Goal: Transaction & Acquisition: Purchase product/service

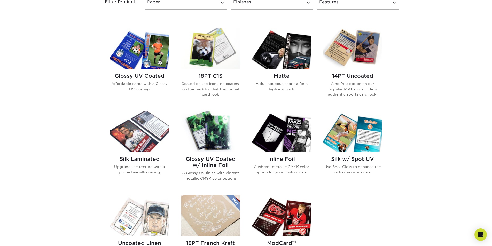
scroll to position [233, 0]
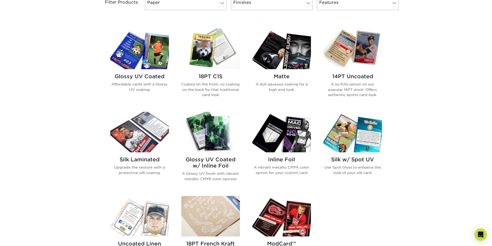
click at [127, 76] on h2 "Glossy UV Coated" at bounding box center [139, 76] width 59 height 6
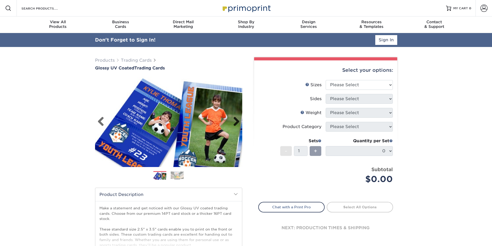
click at [238, 121] on link "Next" at bounding box center [234, 122] width 10 height 10
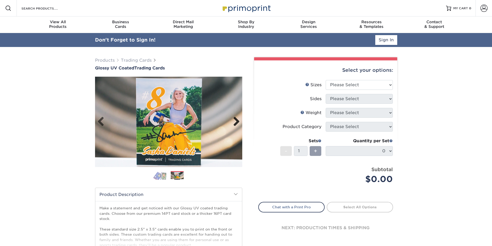
click at [238, 121] on link "Next" at bounding box center [234, 122] width 10 height 10
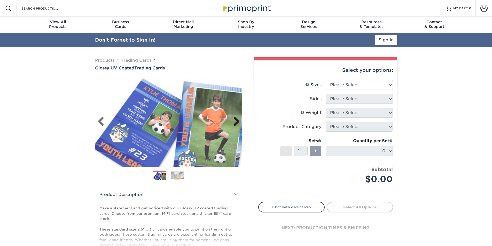
click at [238, 121] on link "Next" at bounding box center [234, 122] width 10 height 10
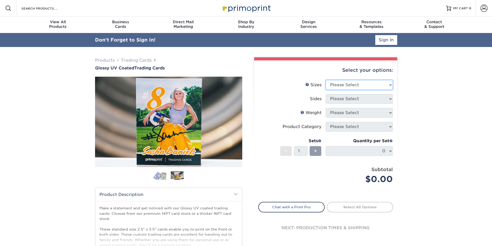
click at [378, 90] on select "Please Select 2.5" x 3.5"" at bounding box center [359, 85] width 67 height 10
select select "2.50x3.50"
click at [326, 80] on select "Please Select 2.5" x 3.5"" at bounding box center [359, 85] width 67 height 10
click at [368, 101] on select "Please Select Print Both Sides Print Front Only" at bounding box center [359, 99] width 67 height 10
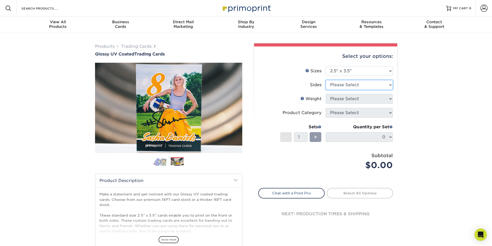
select select "13abbda7-1d64-4f25-8bb2-c179b224825d"
click at [326, 80] on select "Please Select Print Both Sides Print Front Only" at bounding box center [359, 85] width 67 height 10
click at [368, 100] on select "Please Select 16PT 14PT 18PT C1S" at bounding box center [359, 99] width 67 height 10
select select "16PT"
click at [326, 94] on select "Please Select 16PT 14PT 18PT C1S" at bounding box center [359, 99] width 67 height 10
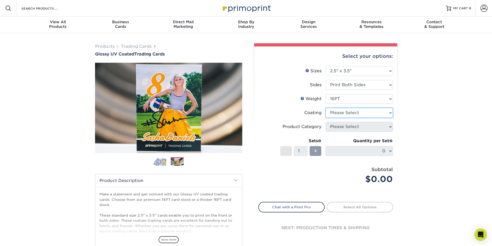
click at [369, 115] on select at bounding box center [359, 113] width 67 height 10
select select "1e8116af-acfc-44b1-83dc-8181aa338834"
click at [326, 108] on select at bounding box center [359, 113] width 67 height 10
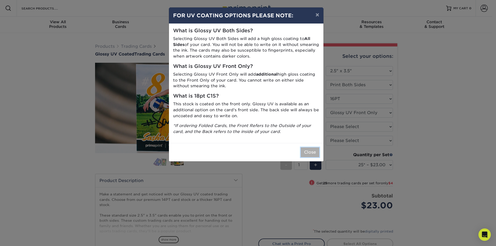
click at [313, 153] on button "Close" at bounding box center [310, 153] width 19 height 10
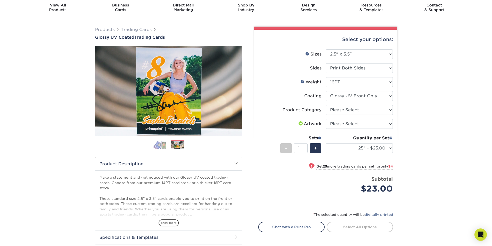
scroll to position [26, 0]
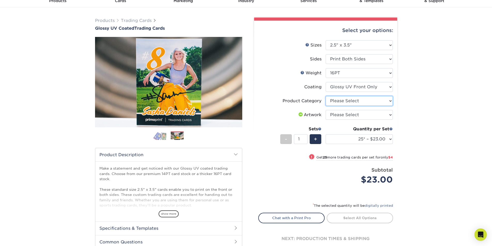
click at [361, 100] on select "Please Select Trading Cards" at bounding box center [359, 101] width 67 height 10
select select "c2f9bce9-36c2-409d-b101-c29d9d031e18"
click at [326, 96] on select "Please Select Trading Cards" at bounding box center [359, 101] width 67 height 10
click at [362, 117] on select "Please Select I will upload files I need a design - $100" at bounding box center [359, 115] width 67 height 10
select select "upload"
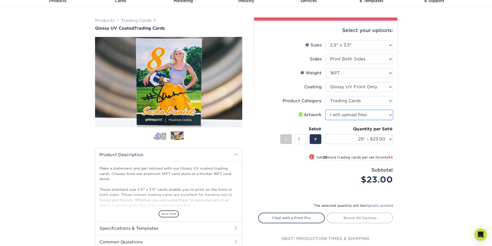
click at [326, 110] on select "Please Select I will upload files I need a design - $100" at bounding box center [359, 115] width 67 height 10
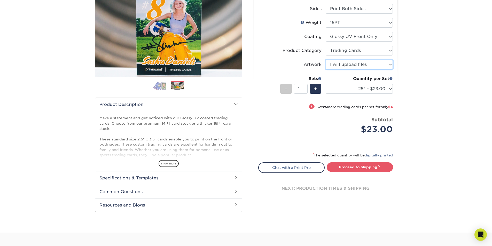
scroll to position [78, 0]
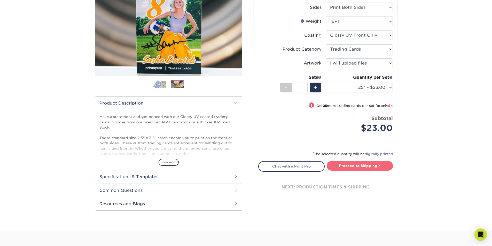
click at [385, 164] on link "Proceed to Shipping" at bounding box center [360, 165] width 66 height 9
type input "Set 1"
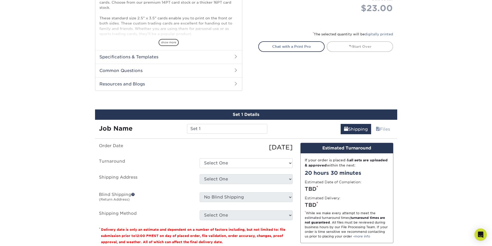
scroll to position [263, 0]
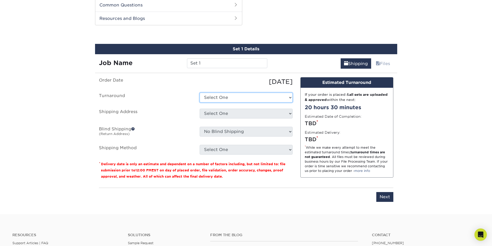
click at [216, 98] on select "Select One 2-4 Business Days 2 Day Next Business Day" at bounding box center [246, 98] width 93 height 10
select select "ac3b1bdb-2926-4c35-955b-cb9418942a62"
click at [200, 93] on select "Select One 2-4 Business Days 2 Day Next Business Day" at bounding box center [246, 98] width 93 height 10
click at [231, 113] on select "Select One + Add New Address - Login" at bounding box center [246, 114] width 93 height 10
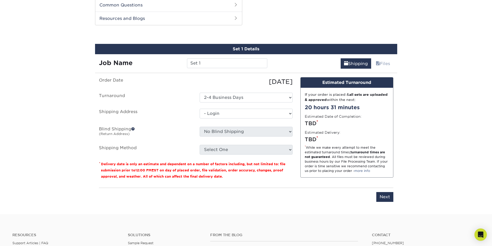
click at [200, 119] on select "Select One + Add New Address - Login" at bounding box center [246, 114] width 93 height 10
select select "-1"
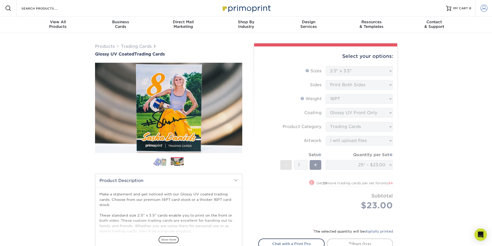
click at [488, 9] on link "Account" at bounding box center [484, 8] width 17 height 17
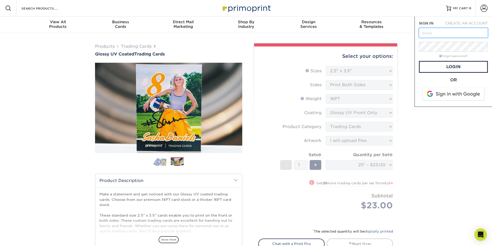
click at [440, 31] on input "text" at bounding box center [453, 33] width 69 height 10
click at [455, 95] on span at bounding box center [454, 93] width 66 height 13
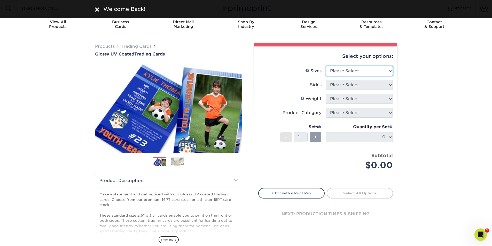
click at [357, 69] on select "Please Select 2.5" x 3.5"" at bounding box center [359, 71] width 67 height 10
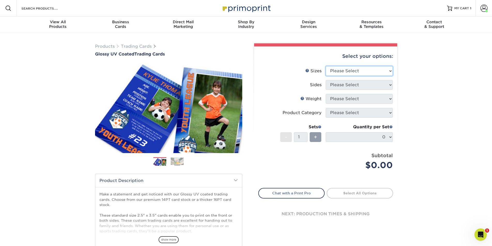
select select "2.50x3.50"
click at [326, 66] on select "Please Select 2.5" x 3.5"" at bounding box center [359, 71] width 67 height 10
click at [358, 85] on select "Please Select Print Both Sides Print Front Only" at bounding box center [359, 85] width 67 height 10
select select "13abbda7-1d64-4f25-8bb2-c179b224825d"
click at [326, 80] on select "Please Select Print Both Sides Print Front Only" at bounding box center [359, 85] width 67 height 10
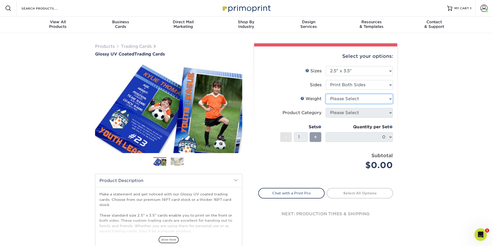
click at [358, 100] on select "Please Select 16PT 14PT 18PT C1S" at bounding box center [359, 99] width 67 height 10
select select "16PT"
click at [326, 94] on select "Please Select 16PT 14PT 18PT C1S" at bounding box center [359, 99] width 67 height 10
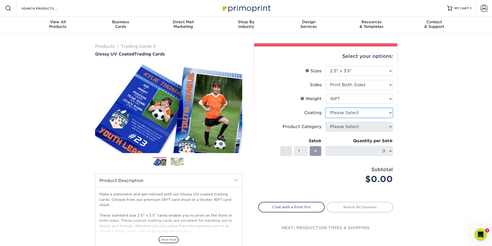
click at [356, 115] on select at bounding box center [359, 113] width 67 height 10
select select "1e8116af-acfc-44b1-83dc-8181aa338834"
click at [326, 108] on select at bounding box center [359, 113] width 67 height 10
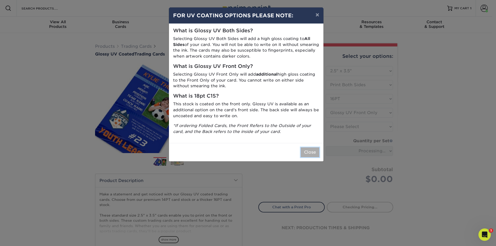
click at [306, 149] on button "Close" at bounding box center [310, 153] width 19 height 10
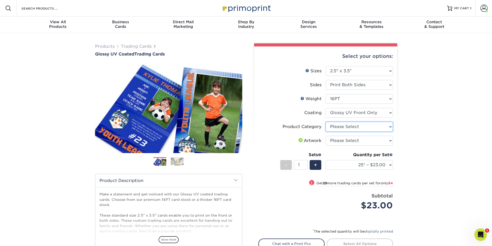
click at [347, 128] on select "Please Select Trading Cards" at bounding box center [359, 127] width 67 height 10
select select "c2f9bce9-36c2-409d-b101-c29d9d031e18"
click at [326, 122] on select "Please Select Trading Cards" at bounding box center [359, 127] width 67 height 10
click at [349, 141] on select "Please Select I will upload files I need a design - $100" at bounding box center [359, 141] width 67 height 10
select select "upload"
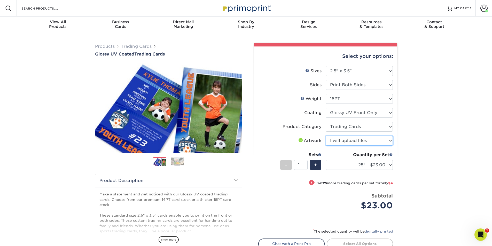
click at [326, 136] on select "Please Select I will upload files I need a design - $100" at bounding box center [359, 141] width 67 height 10
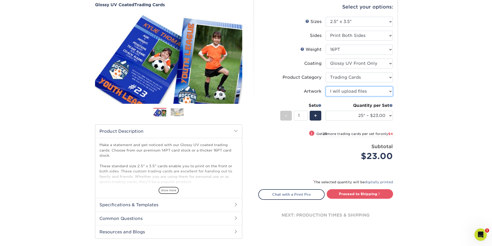
scroll to position [52, 0]
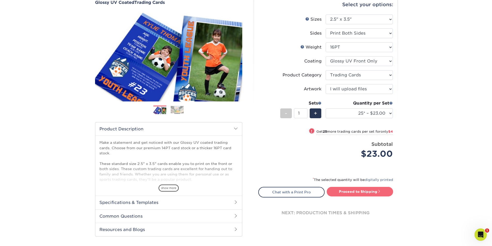
click at [358, 189] on link "Proceed to Shipping" at bounding box center [360, 191] width 66 height 9
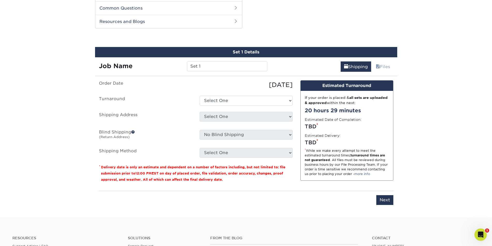
scroll to position [263, 0]
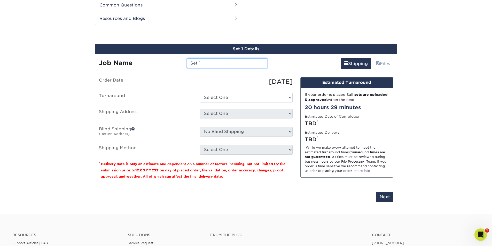
click at [236, 64] on input "Set 1" at bounding box center [227, 63] width 80 height 10
type input "S"
type input "0"
type input "#027"
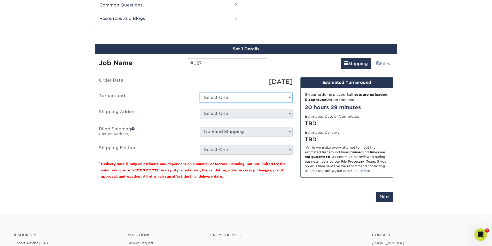
click at [228, 93] on select "Select One 2-4 Business Days 2 Day Next Business Day" at bounding box center [246, 98] width 93 height 10
select select "ac3b1bdb-2926-4c35-955b-cb9418942a62"
click at [200, 93] on select "Select One 2-4 Business Days 2 Day Next Business Day" at bounding box center [246, 98] width 93 height 10
click at [233, 113] on select "Select One HQ THISONE + Add New Address" at bounding box center [246, 114] width 93 height 10
select select "283924"
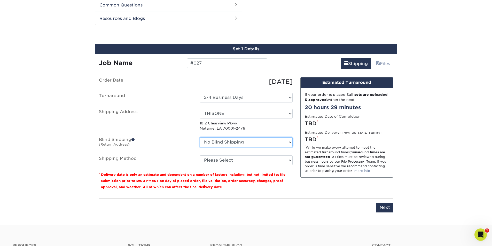
click at [237, 143] on select "No Blind Shipping HQ THISONE + Add New Address" at bounding box center [246, 142] width 93 height 10
click at [200, 137] on select "No Blind Shipping HQ THISONE + Add New Address" at bounding box center [246, 142] width 93 height 10
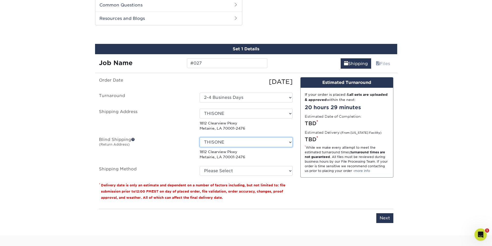
click at [250, 141] on select "No Blind Shipping HQ THISONE + Add New Address" at bounding box center [246, 142] width 93 height 10
click at [200, 137] on select "No Blind Shipping HQ THISONE + Add New Address" at bounding box center [246, 142] width 93 height 10
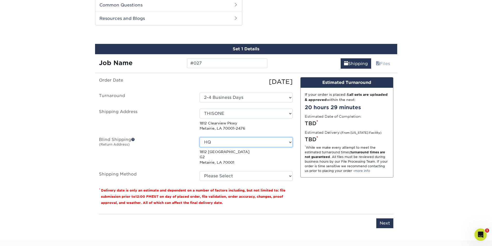
click at [252, 143] on select "No Blind Shipping HQ THISONE + Add New Address" at bounding box center [246, 142] width 93 height 10
select select "283924"
click at [200, 137] on select "No Blind Shipping HQ THISONE + Add New Address" at bounding box center [246, 142] width 93 height 10
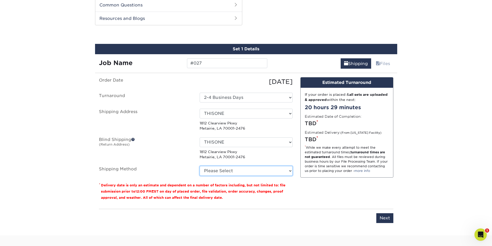
click at [245, 172] on select "Please Select Ground Shipping (+$11.60) 3 Day Shipping Service (+$11.98) 2 Day …" at bounding box center [246, 171] width 93 height 10
click at [200, 166] on select "Please Select Ground Shipping (+$11.60) 3 Day Shipping Service (+$11.98) 2 Day …" at bounding box center [246, 171] width 93 height 10
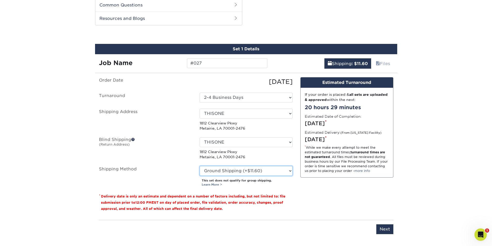
click at [290, 172] on select "Please Select Ground Shipping (+$11.60) 3 Day Shipping Service (+$11.98) 2 Day …" at bounding box center [246, 171] width 93 height 10
click at [200, 166] on select "Please Select Ground Shipping (+$11.60) 3 Day Shipping Service (+$11.98) 2 Day …" at bounding box center [246, 171] width 93 height 10
click at [289, 169] on select "Please Select Ground Shipping (+$11.60) 3 Day Shipping Service (+$11.98) 2 Day …" at bounding box center [246, 171] width 93 height 10
select select "03"
click at [200, 166] on select "Please Select Ground Shipping (+$11.60) 3 Day Shipping Service (+$11.98) 2 Day …" at bounding box center [246, 171] width 93 height 10
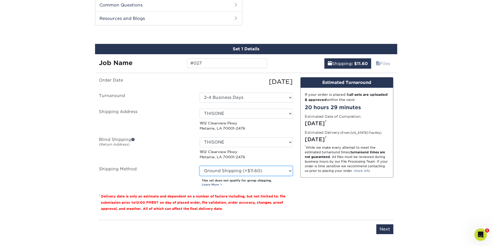
click at [280, 171] on select "Please Select Ground Shipping (+$11.60) 3 Day Shipping Service (+$11.98) 2 Day …" at bounding box center [246, 171] width 93 height 10
click at [319, 191] on div "Design Estimated Turnaround If your order is placed & all sets are uploaded & a…" at bounding box center [347, 146] width 101 height 139
click at [384, 229] on input "Next" at bounding box center [384, 230] width 17 height 10
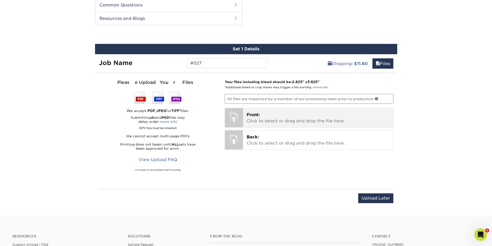
click at [270, 117] on p "Front: Click to select or drag and drop the file here." at bounding box center [318, 118] width 143 height 12
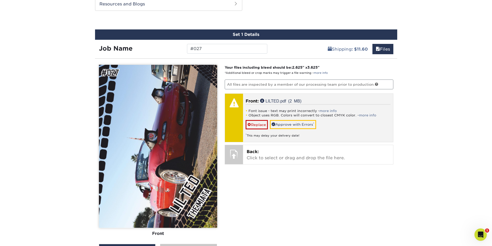
scroll to position [289, 0]
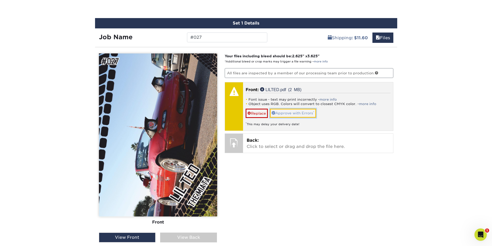
click at [310, 113] on link "Approve with Errors *" at bounding box center [293, 113] width 46 height 9
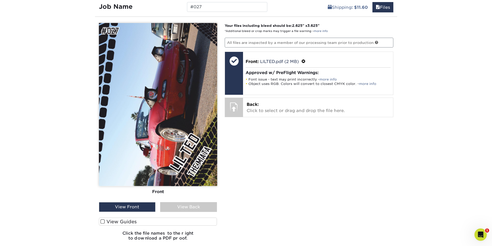
scroll to position [315, 0]
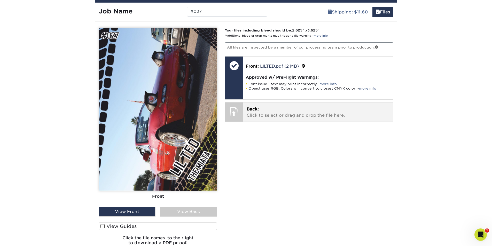
click at [254, 113] on p "Back: Click to select or drag and drop the file here." at bounding box center [318, 112] width 143 height 12
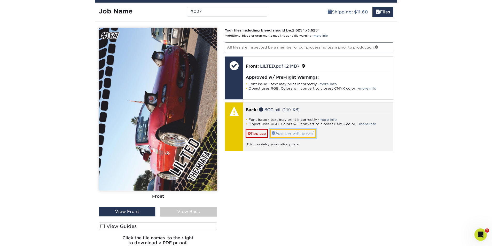
click at [300, 136] on link "Approve with Errors *" at bounding box center [293, 133] width 46 height 9
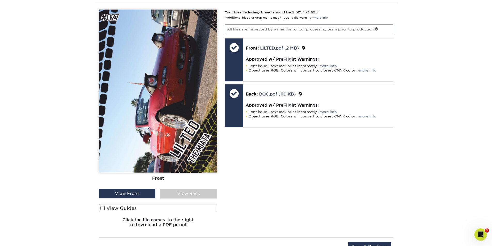
scroll to position [341, 0]
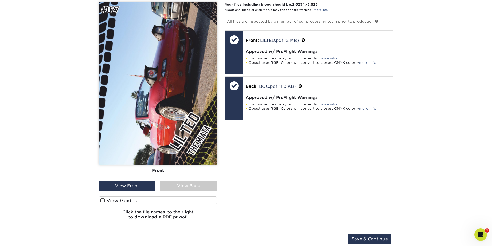
click at [195, 189] on div "View Back" at bounding box center [188, 186] width 57 height 10
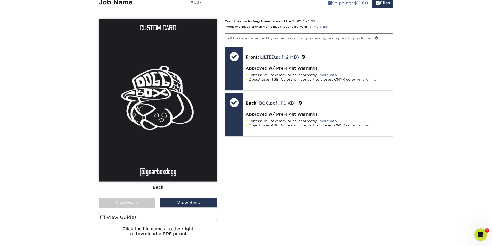
scroll to position [315, 0]
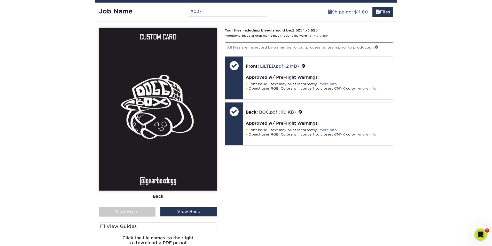
click at [143, 211] on div "View Front" at bounding box center [127, 212] width 57 height 10
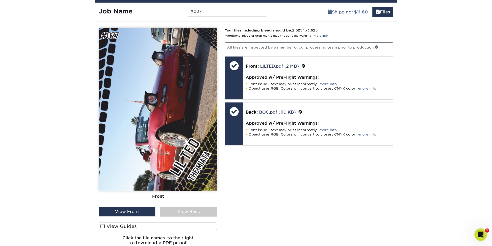
click at [168, 211] on div "View Back" at bounding box center [188, 212] width 57 height 10
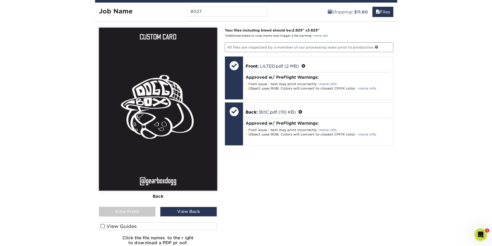
click at [142, 211] on div "View Front" at bounding box center [127, 212] width 57 height 10
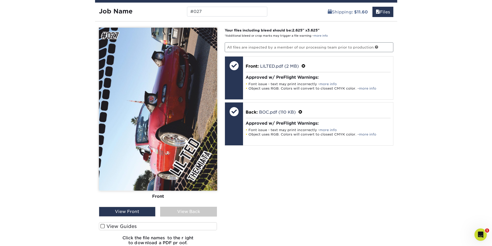
click at [172, 212] on div "View Back" at bounding box center [188, 212] width 57 height 10
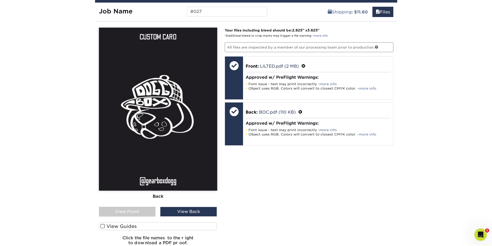
click at [139, 212] on div "View Front" at bounding box center [127, 212] width 57 height 10
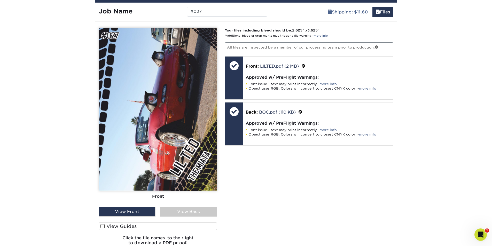
click at [172, 212] on div "View Back" at bounding box center [188, 212] width 57 height 10
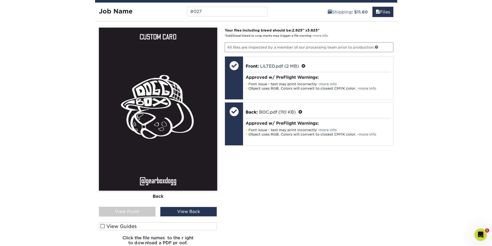
click at [142, 212] on div "View Front" at bounding box center [127, 212] width 57 height 10
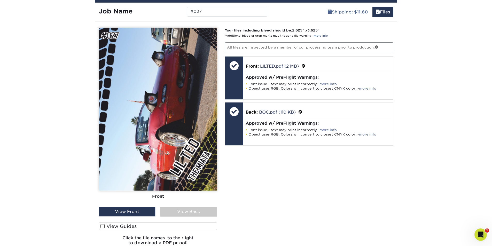
click at [184, 214] on div "View Back" at bounding box center [188, 212] width 57 height 10
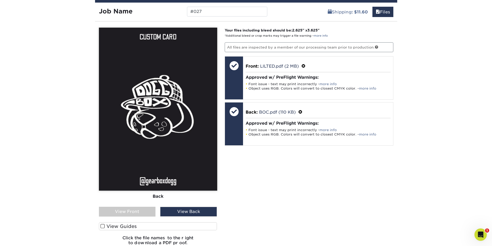
click at [138, 211] on div "View Front" at bounding box center [127, 212] width 57 height 10
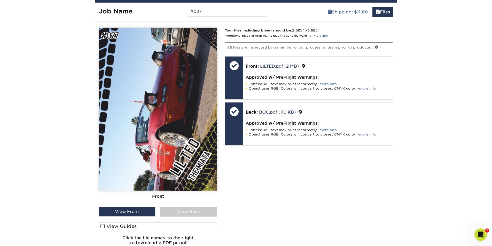
click at [162, 213] on div "View Back" at bounding box center [188, 212] width 57 height 10
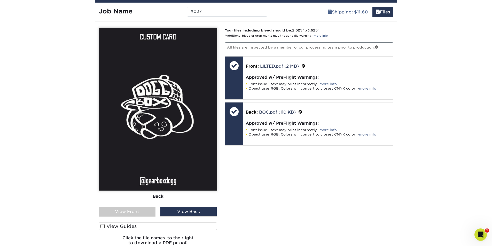
click at [138, 213] on div "View Front" at bounding box center [127, 212] width 57 height 10
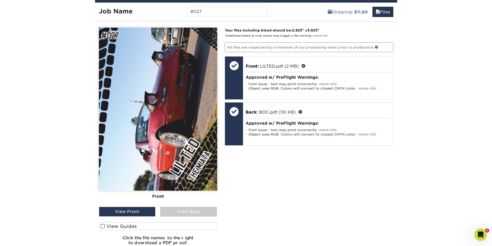
click at [161, 213] on div "View Back" at bounding box center [188, 212] width 57 height 10
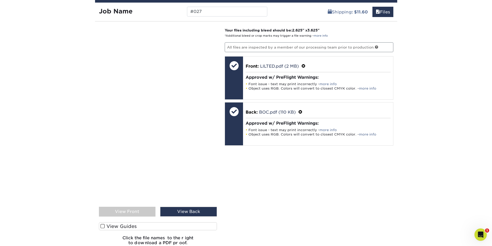
click at [144, 213] on div "View Front" at bounding box center [127, 212] width 57 height 10
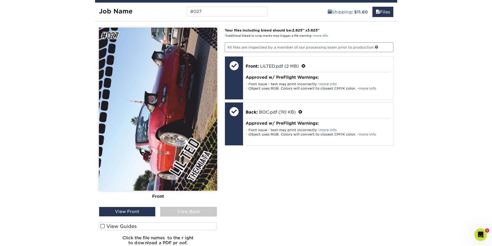
click at [170, 214] on div "View Back" at bounding box center [188, 212] width 57 height 10
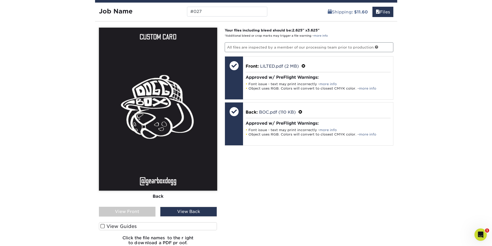
click at [148, 214] on div "View Front" at bounding box center [127, 212] width 57 height 10
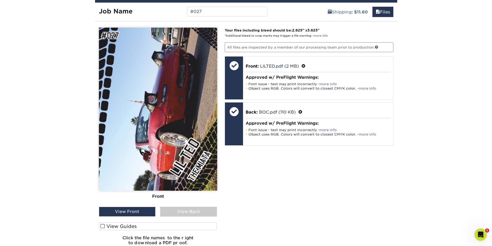
click at [166, 214] on div "View Back" at bounding box center [188, 212] width 57 height 10
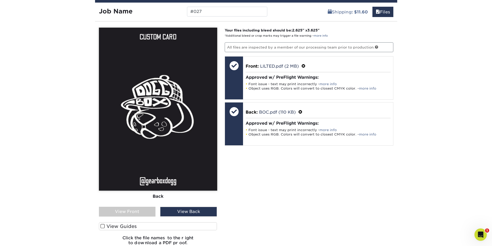
click at [144, 215] on div "View Front" at bounding box center [127, 212] width 57 height 10
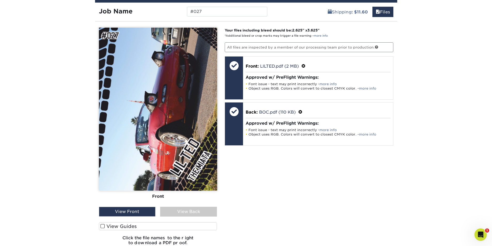
drag, startPoint x: 171, startPoint y: 215, endPoint x: 159, endPoint y: 215, distance: 11.9
click at [170, 215] on div "View Back" at bounding box center [188, 212] width 57 height 10
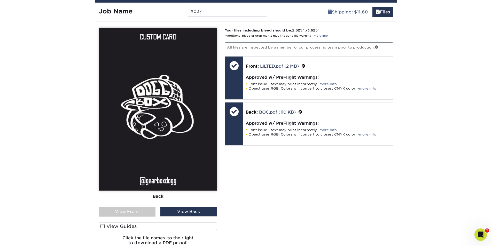
click at [146, 215] on div "View Front" at bounding box center [127, 212] width 57 height 10
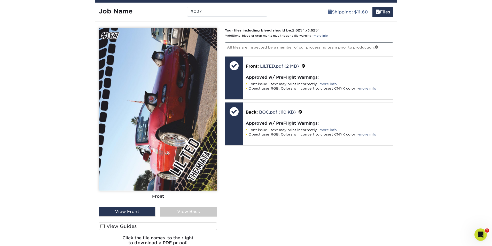
drag, startPoint x: 173, startPoint y: 215, endPoint x: 148, endPoint y: 215, distance: 25.1
click at [170, 215] on div "View Back" at bounding box center [188, 212] width 57 height 10
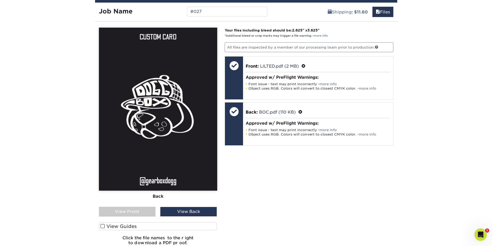
click at [147, 215] on div "View Front" at bounding box center [127, 212] width 57 height 10
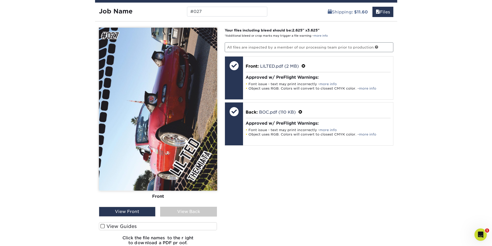
click at [161, 215] on div "View Back" at bounding box center [188, 212] width 57 height 10
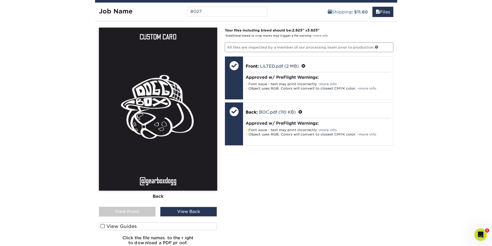
click at [143, 215] on div "View Front" at bounding box center [127, 212] width 57 height 10
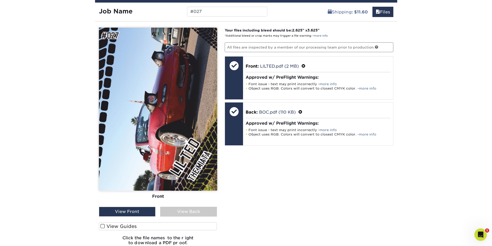
drag, startPoint x: 166, startPoint y: 214, endPoint x: 146, endPoint y: 214, distance: 19.9
click at [163, 214] on div "View Back" at bounding box center [188, 212] width 57 height 10
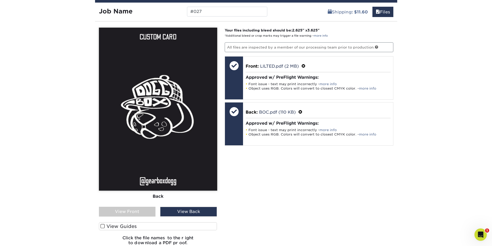
click at [145, 214] on div "View Front" at bounding box center [127, 212] width 57 height 10
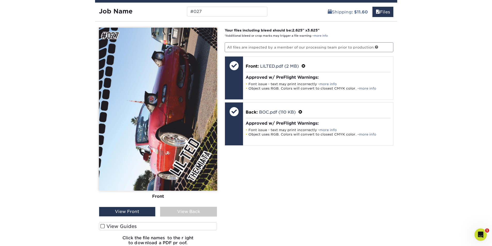
drag, startPoint x: 160, startPoint y: 214, endPoint x: 143, endPoint y: 214, distance: 17.6
click at [153, 214] on div "View Front View Back" at bounding box center [158, 212] width 118 height 10
drag, startPoint x: 143, startPoint y: 214, endPoint x: 153, endPoint y: 214, distance: 10.1
click at [146, 214] on div "View Front" at bounding box center [127, 212] width 57 height 10
drag, startPoint x: 148, startPoint y: 214, endPoint x: 160, endPoint y: 214, distance: 12.4
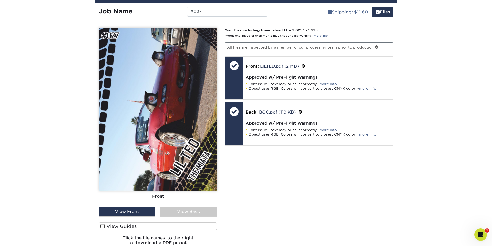
click at [149, 214] on div "View Front" at bounding box center [127, 212] width 57 height 10
click at [165, 214] on div "View Back" at bounding box center [188, 212] width 57 height 10
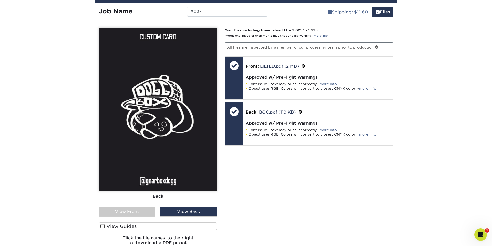
click at [153, 214] on div "View Front" at bounding box center [127, 212] width 57 height 10
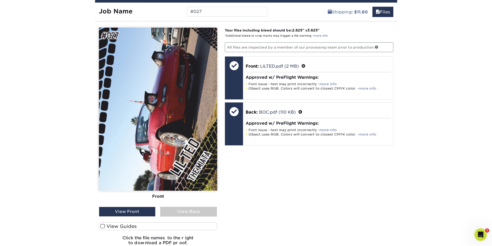
click at [168, 214] on div "View Back" at bounding box center [188, 212] width 57 height 10
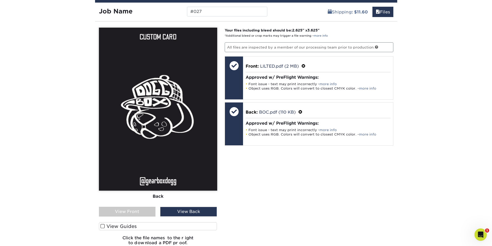
click at [154, 214] on div "View Front" at bounding box center [127, 212] width 57 height 10
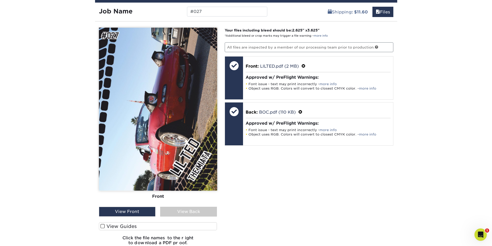
click at [166, 214] on div "View Back" at bounding box center [188, 212] width 57 height 10
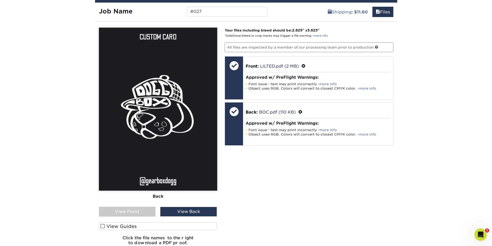
click at [155, 214] on div "View Front" at bounding box center [127, 212] width 57 height 10
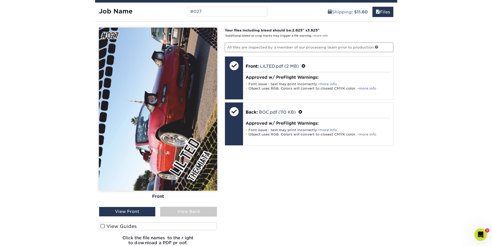
click at [170, 214] on div "View Back" at bounding box center [188, 212] width 57 height 10
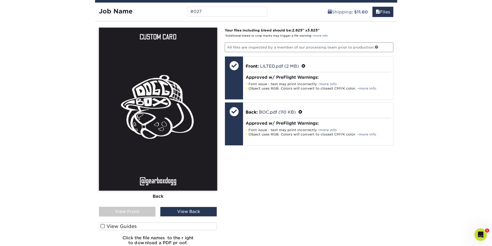
drag, startPoint x: 150, startPoint y: 214, endPoint x: 165, endPoint y: 214, distance: 15.0
click at [152, 214] on div "View Front" at bounding box center [127, 212] width 57 height 10
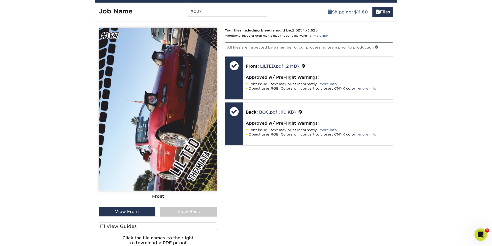
drag, startPoint x: 166, startPoint y: 214, endPoint x: 158, endPoint y: 214, distance: 8.5
click at [166, 214] on div "View Back" at bounding box center [188, 212] width 57 height 10
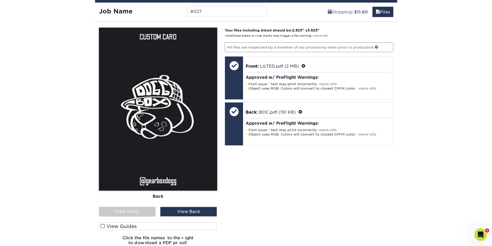
click at [150, 213] on div "View Front" at bounding box center [127, 212] width 57 height 10
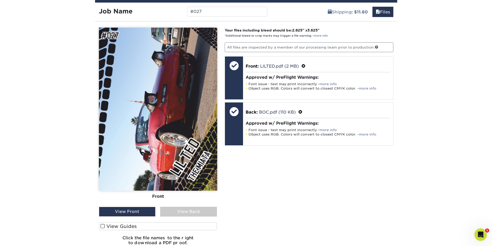
click at [166, 213] on div "View Back" at bounding box center [188, 212] width 57 height 10
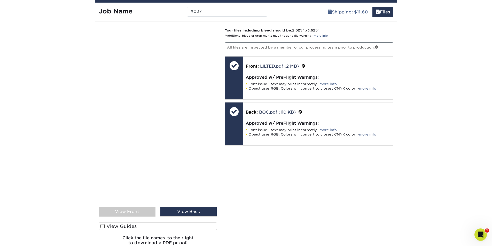
click at [153, 214] on div "View Front" at bounding box center [127, 212] width 57 height 10
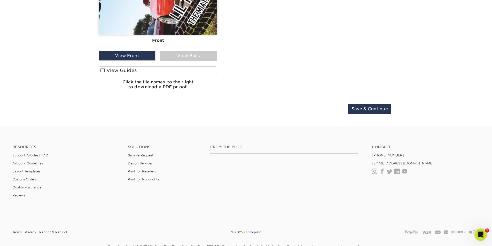
scroll to position [425, 0]
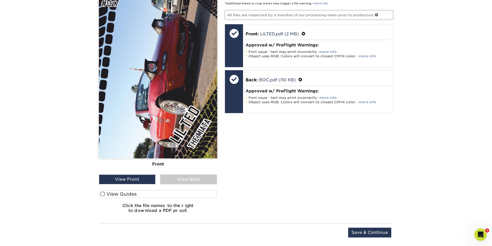
click at [106, 193] on label "View Guides" at bounding box center [158, 194] width 118 height 8
click at [0, 0] on input "View Guides" at bounding box center [0, 0] width 0 height 0
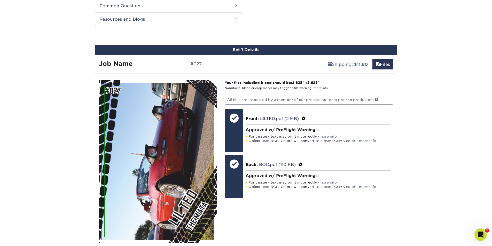
scroll to position [288, 0]
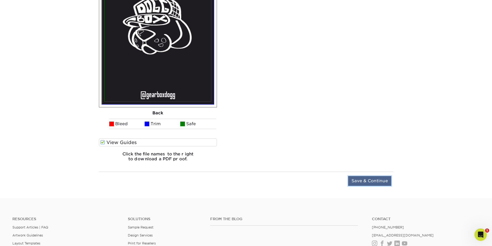
click at [373, 178] on input "Save & Continue" at bounding box center [369, 181] width 43 height 10
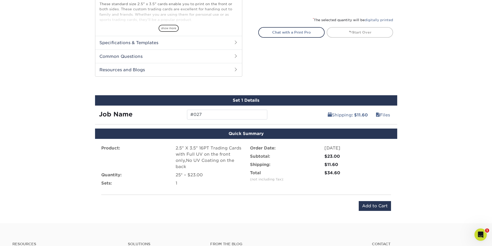
scroll to position [211, 0]
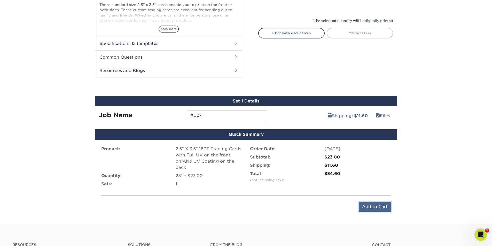
click at [370, 207] on input "Add to Cart" at bounding box center [375, 207] width 32 height 10
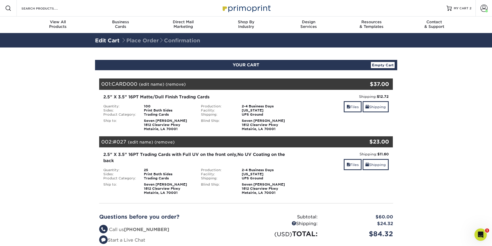
click at [180, 84] on link "(remove)" at bounding box center [176, 84] width 20 height 5
click at [272, 85] on link "Yes" at bounding box center [271, 84] width 7 height 5
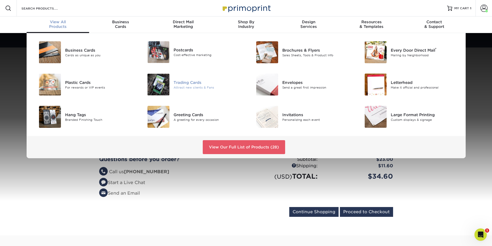
click at [179, 82] on div "Trading Cards" at bounding box center [208, 83] width 68 height 6
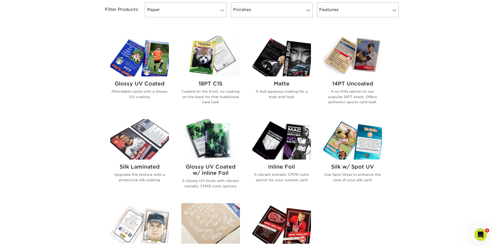
scroll to position [233, 0]
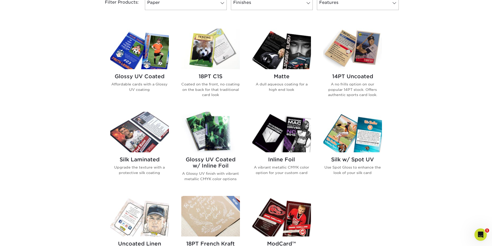
click at [214, 161] on h2 "Glossy UV Coated w/ Inline Foil" at bounding box center [210, 163] width 59 height 12
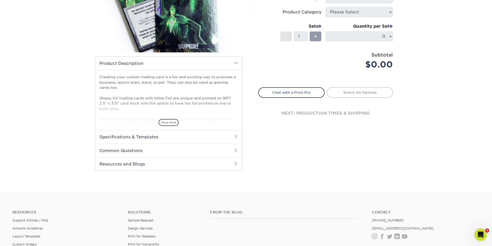
scroll to position [103, 0]
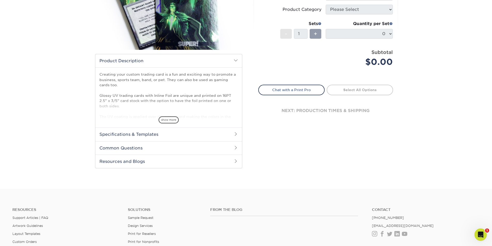
click at [158, 135] on h2 "Specifications & Templates" at bounding box center [168, 134] width 147 height 13
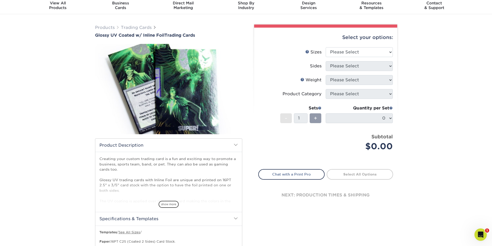
scroll to position [0, 0]
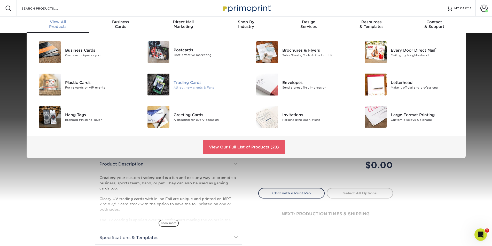
click at [185, 89] on div "Attract new clients & Fans" at bounding box center [208, 87] width 68 height 4
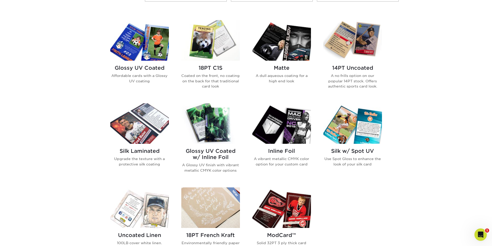
scroll to position [233, 0]
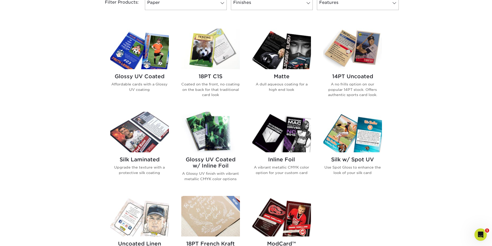
click at [272, 170] on p "A vibrant metallic CMYK color option for your custom card" at bounding box center [281, 170] width 59 height 11
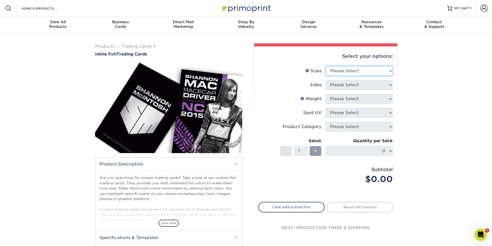
click at [334, 73] on select "Please Select 2.5" x 3.5"" at bounding box center [359, 71] width 67 height 10
select select "2.50x3.50"
click at [326, 66] on select "Please Select 2.5" x 3.5"" at bounding box center [359, 71] width 67 height 10
click at [338, 86] on select "Please Select Print Both Sides - Foil Back Only Print Both Sides - Foil Both Si…" at bounding box center [359, 85] width 67 height 10
select select "2ba18f74-0f96-487e-8b6e-985b404b3305"
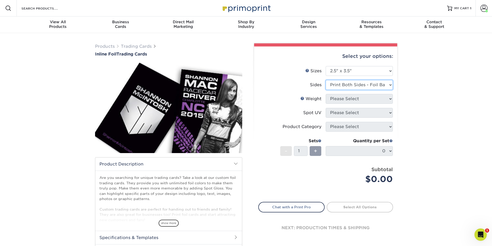
click at [326, 80] on select "Please Select Print Both Sides - Foil Back Only Print Both Sides - Foil Both Si…" at bounding box center [359, 85] width 67 height 10
click at [343, 101] on select "Please Select 16PT" at bounding box center [359, 99] width 67 height 10
select select "16PT"
click at [326, 94] on select "Please Select 16PT" at bounding box center [359, 99] width 67 height 10
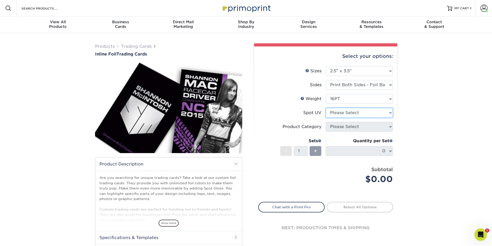
click at [348, 113] on select "Please Select No Spot UV Front and Back (Both Sides) Front Only Back Only" at bounding box center [359, 113] width 67 height 10
select select "0"
click at [326, 108] on select "Please Select No Spot UV Front and Back (Both Sides) Front Only Back Only" at bounding box center [359, 113] width 67 height 10
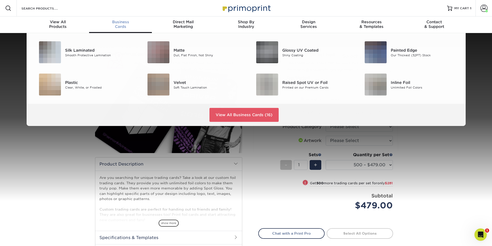
click at [120, 25] on div "Business Cards" at bounding box center [120, 24] width 63 height 9
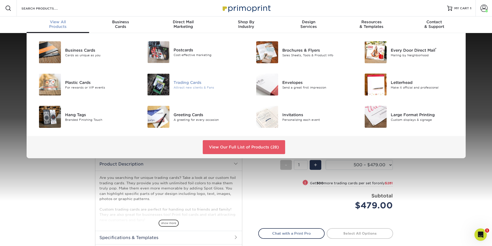
click at [176, 84] on div "Trading Cards" at bounding box center [208, 83] width 68 height 6
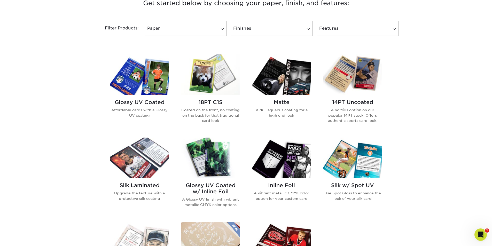
scroll to position [233, 0]
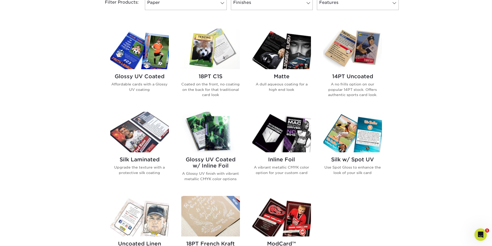
click at [214, 165] on h2 "Glossy UV Coated w/ Inline Foil" at bounding box center [210, 163] width 59 height 12
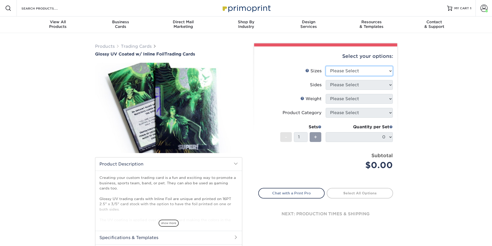
click at [347, 68] on select "Please Select 2.5" x 3.5"" at bounding box center [359, 71] width 67 height 10
select select "2.50x3.50"
click at [326, 66] on select "Please Select 2.5" x 3.5"" at bounding box center [359, 71] width 67 height 10
click at [351, 84] on select "Please Select Print Both Sides - Foil Back Only Print Both Sides - Foil Both Si…" at bounding box center [359, 85] width 67 height 10
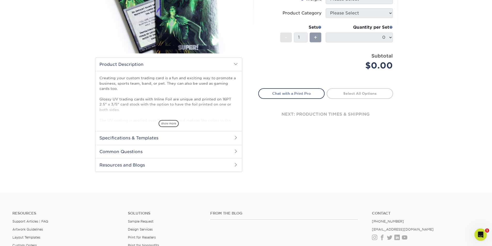
scroll to position [103, 0]
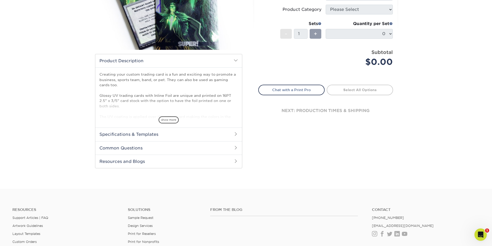
click at [168, 134] on h2 "Specifications & Templates" at bounding box center [168, 134] width 147 height 13
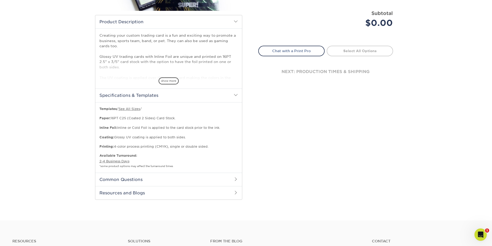
scroll to position [155, 0]
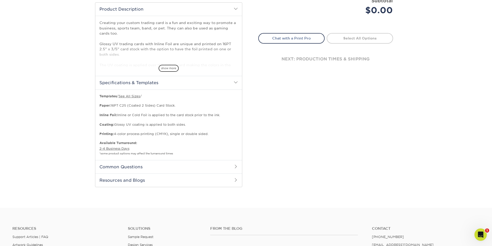
click at [138, 165] on h2 "Common Questions" at bounding box center [168, 166] width 147 height 13
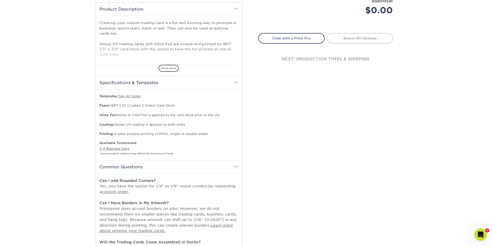
click at [138, 165] on h2 "Common Questions" at bounding box center [168, 166] width 147 height 13
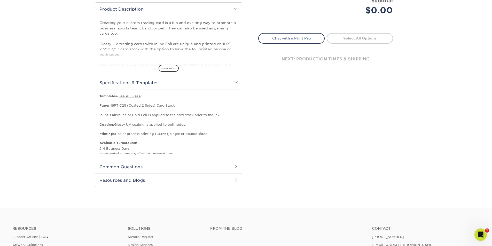
click at [138, 180] on h2 "Resources and Blogs" at bounding box center [168, 180] width 147 height 13
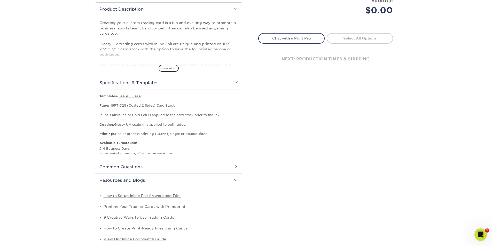
click at [138, 180] on h2 "Resources and Blogs" at bounding box center [168, 180] width 147 height 13
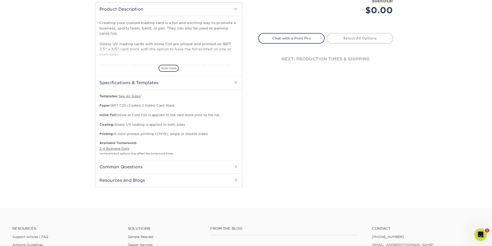
click at [138, 180] on h2 "Resources and Blogs" at bounding box center [168, 180] width 147 height 13
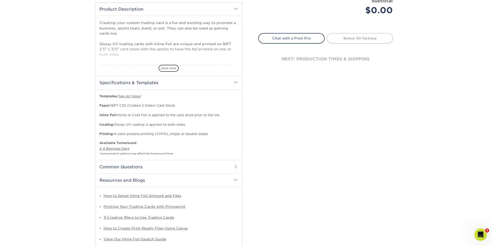
click at [138, 180] on h2 "Resources and Blogs" at bounding box center [168, 180] width 147 height 13
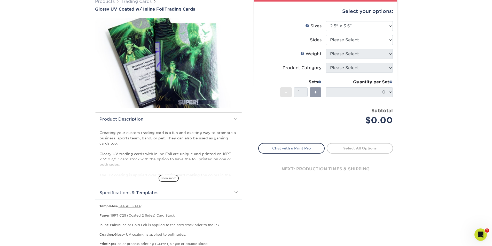
scroll to position [52, 0]
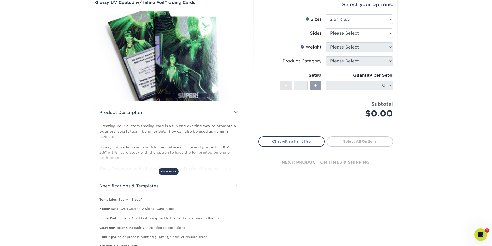
click at [168, 169] on span "show more" at bounding box center [169, 171] width 20 height 7
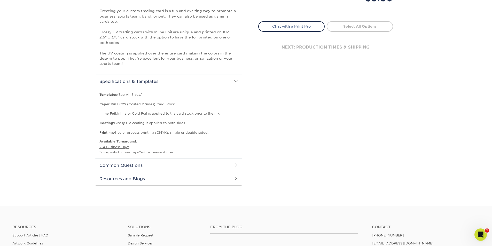
scroll to position [181, 0]
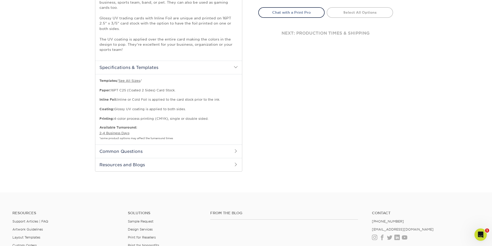
click at [167, 164] on h2 "Resources and Blogs" at bounding box center [168, 164] width 147 height 13
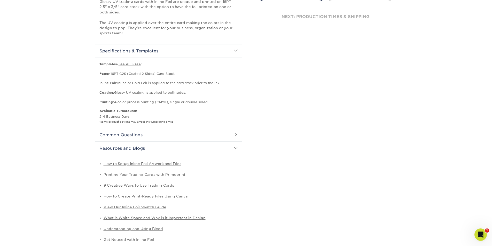
scroll to position [207, 0]
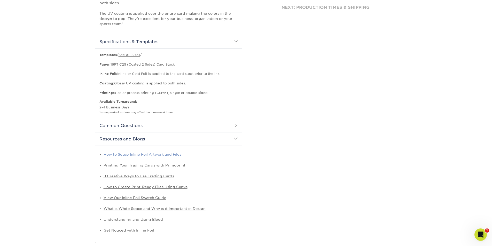
click at [165, 155] on link "How to Setup Inline Foil Artwork and Files" at bounding box center [143, 154] width 78 height 4
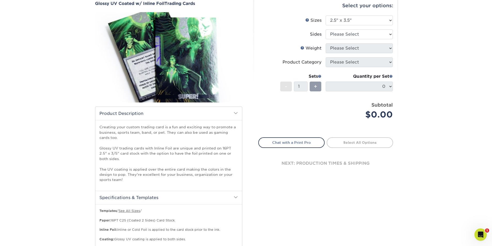
scroll to position [0, 0]
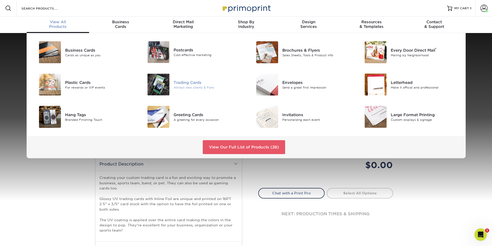
click at [175, 81] on div "Trading Cards" at bounding box center [208, 83] width 68 height 6
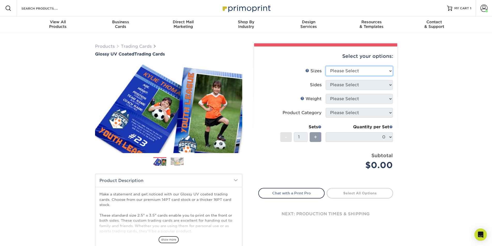
click at [346, 68] on select "Please Select 2.5" x 3.5"" at bounding box center [359, 71] width 67 height 10
select select "2.50x3.50"
click at [326, 66] on select "Please Select 2.5" x 3.5"" at bounding box center [359, 71] width 67 height 10
click at [348, 85] on select "Please Select Print Both Sides Print Front Only" at bounding box center [359, 85] width 67 height 10
select select "13abbda7-1d64-4f25-8bb2-c179b224825d"
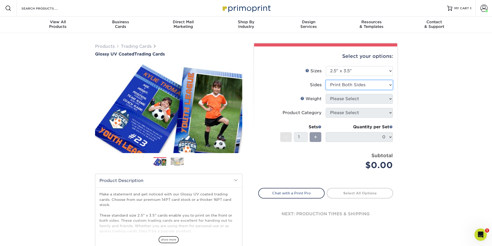
click at [326, 80] on select "Please Select Print Both Sides Print Front Only" at bounding box center [359, 85] width 67 height 10
click at [352, 98] on select "Please Select 16PT 14PT 18PT C1S" at bounding box center [359, 99] width 67 height 10
select select "16PT"
click at [326, 94] on select "Please Select 16PT 14PT 18PT C1S" at bounding box center [359, 99] width 67 height 10
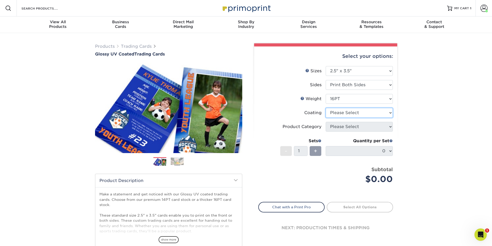
click at [353, 117] on select at bounding box center [359, 113] width 67 height 10
select select "1e8116af-acfc-44b1-83dc-8181aa338834"
click at [326, 108] on select at bounding box center [359, 113] width 67 height 10
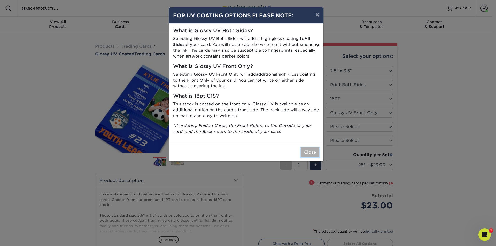
click at [308, 154] on button "Close" at bounding box center [310, 153] width 19 height 10
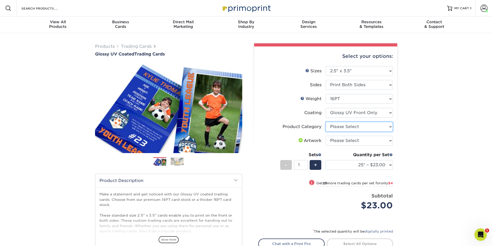
click at [360, 124] on select "Please Select Trading Cards" at bounding box center [359, 127] width 67 height 10
select select "c2f9bce9-36c2-409d-b101-c29d9d031e18"
click at [326, 122] on select "Please Select Trading Cards" at bounding box center [359, 127] width 67 height 10
click at [359, 141] on select "Please Select I will upload files I need a design - $100" at bounding box center [359, 141] width 67 height 10
select select "upload"
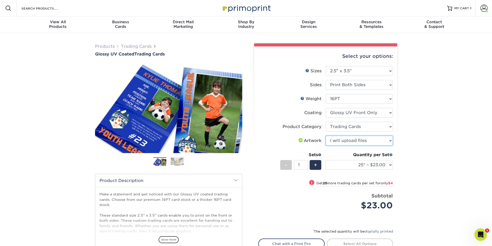
click at [326, 136] on select "Please Select I will upload files I need a design - $100" at bounding box center [359, 141] width 67 height 10
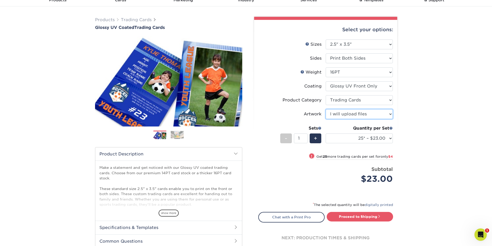
scroll to position [26, 0]
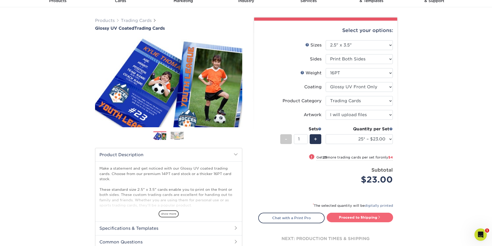
click at [351, 219] on link "Proceed to Shipping" at bounding box center [360, 217] width 66 height 9
type input "Set 1"
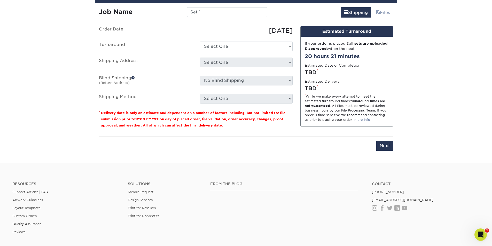
scroll to position [289, 0]
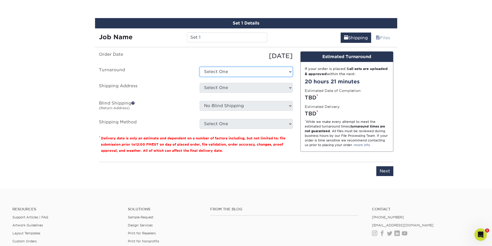
click at [255, 73] on select "Select One 2-4 Business Days 2 Day Next Business Day" at bounding box center [246, 72] width 93 height 10
select select "ac3b1bdb-2926-4c35-955b-cb9418942a62"
click at [200, 67] on select "Select One 2-4 Business Days 2 Day Next Business Day" at bounding box center [246, 72] width 93 height 10
click at [256, 90] on select "Select One HQ THISONE + Add New Address" at bounding box center [246, 88] width 93 height 10
select select "283924"
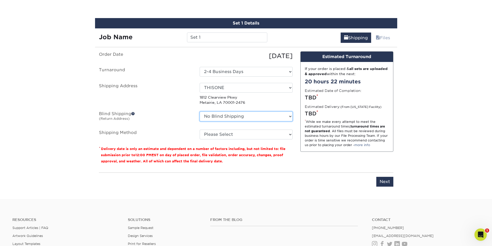
click at [262, 117] on select "No Blind Shipping HQ THISONE + Add New Address" at bounding box center [246, 117] width 93 height 10
select select "283924"
click at [200, 112] on select "No Blind Shipping HQ THISONE + Add New Address" at bounding box center [246, 117] width 93 height 10
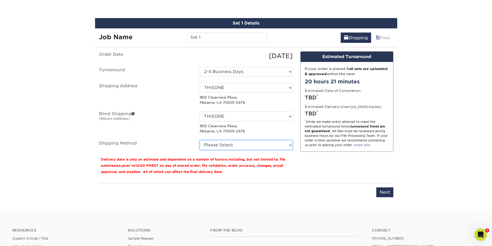
click at [254, 143] on select "Please Select Ground Shipping (+$11.60) 3 Day Shipping Service (+$11.98) 2 Day …" at bounding box center [246, 145] width 93 height 10
select select "03"
click at [200, 140] on select "Please Select Ground Shipping (+$11.60) 3 Day Shipping Service (+$11.98) 2 Day …" at bounding box center [246, 145] width 93 height 10
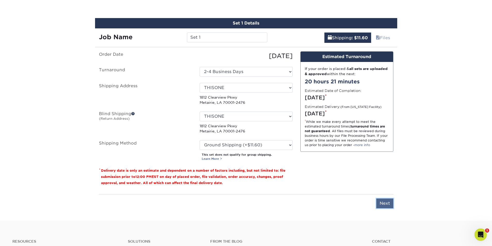
click at [384, 206] on input "Next" at bounding box center [384, 204] width 17 height 10
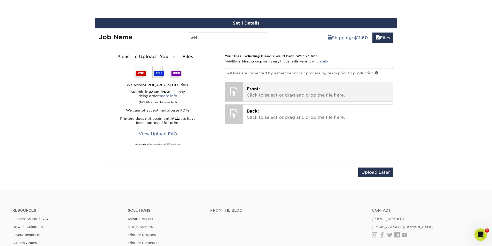
click at [281, 91] on p "Front: Click to select or drag and drop the file here." at bounding box center [318, 92] width 143 height 12
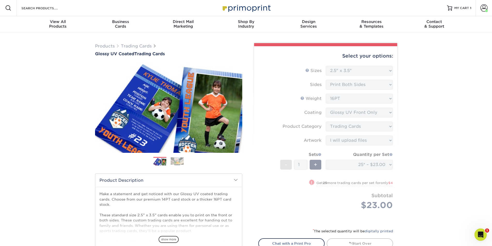
scroll to position [0, 0]
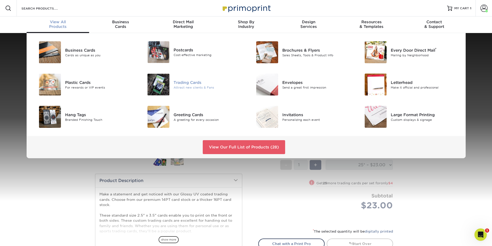
click at [186, 87] on div "Attract new clients & Fans" at bounding box center [208, 87] width 68 height 4
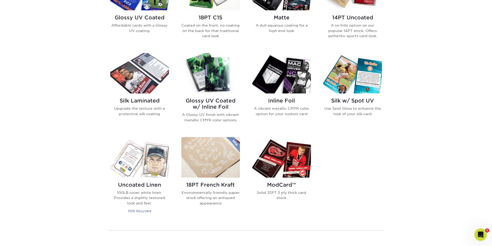
scroll to position [233, 0]
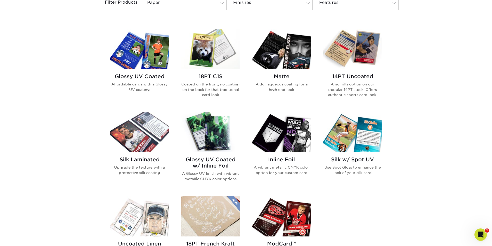
click at [214, 163] on h2 "Glossy UV Coated w/ Inline Foil" at bounding box center [210, 163] width 59 height 12
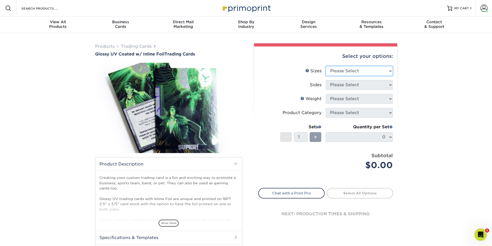
click at [359, 72] on select "Please Select 2.5" x 3.5"" at bounding box center [359, 71] width 67 height 10
select select "2.50x3.50"
click at [326, 66] on select "Please Select 2.5" x 3.5"" at bounding box center [359, 71] width 67 height 10
click at [353, 85] on select "Please Select Print Both Sides - Foil Back Only Print Both Sides - Foil Both Si…" at bounding box center [359, 85] width 67 height 10
click at [326, 80] on select "Please Select Print Both Sides - Foil Back Only Print Both Sides - Foil Both Si…" at bounding box center [359, 85] width 67 height 10
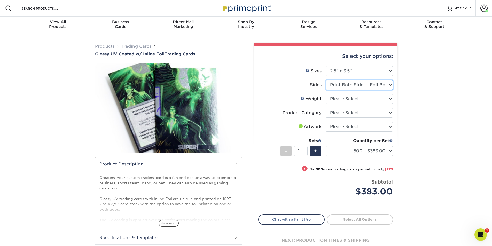
click at [351, 82] on select "Please Select Print Both Sides - Foil Back Only Print Both Sides - Foil Both Si…" at bounding box center [359, 85] width 67 height 10
select select "2ba18f74-0f96-487e-8b6e-985b404b3305"
click at [326, 80] on select "Please Select Print Both Sides - Foil Back Only Print Both Sides - Foil Both Si…" at bounding box center [359, 85] width 67 height 10
click at [358, 149] on select "500 – $383.00 1000 – $608.00 2500 – $883.00 5000 – $1252.00" at bounding box center [359, 151] width 67 height 10
click at [267, 120] on li "Product Category Please Select Trading Cards" at bounding box center [326, 115] width 134 height 14
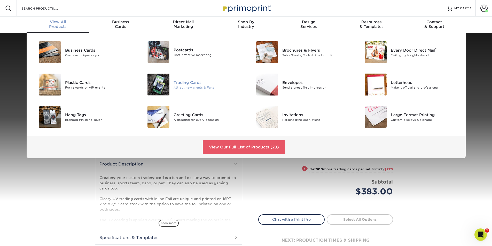
click at [172, 79] on div at bounding box center [155, 85] width 36 height 22
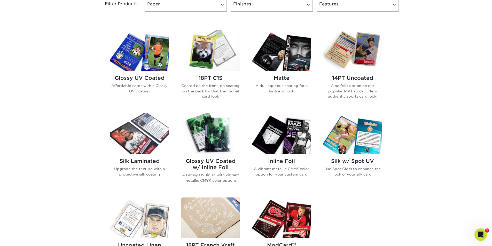
scroll to position [233, 0]
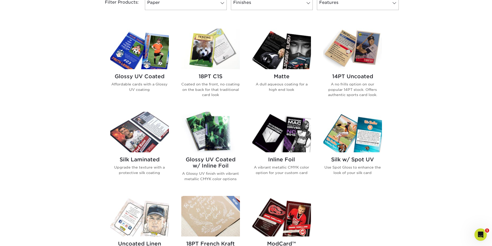
click at [284, 77] on h2 "Matte" at bounding box center [281, 76] width 59 height 6
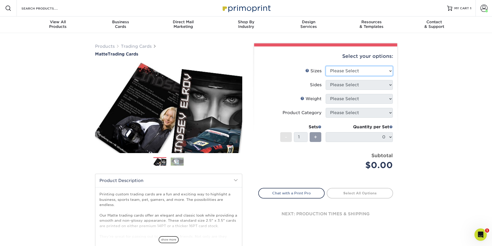
click at [335, 71] on select "Please Select 2.5" x 3.5"" at bounding box center [359, 71] width 67 height 10
select select "2.50x3.50"
click at [326, 66] on select "Please Select 2.5" x 3.5"" at bounding box center [359, 71] width 67 height 10
click at [342, 85] on select "Please Select Print Both Sides Print Front Only" at bounding box center [359, 85] width 67 height 10
select select "13abbda7-1d64-4f25-8bb2-c179b224825d"
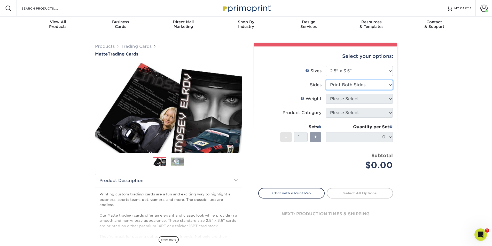
click at [326, 80] on select "Please Select Print Both Sides Print Front Only" at bounding box center [359, 85] width 67 height 10
click at [346, 101] on select "Please Select 16PT 14PT" at bounding box center [359, 99] width 67 height 10
select select "16PT"
click at [326, 94] on select "Please Select 16PT 14PT" at bounding box center [359, 99] width 67 height 10
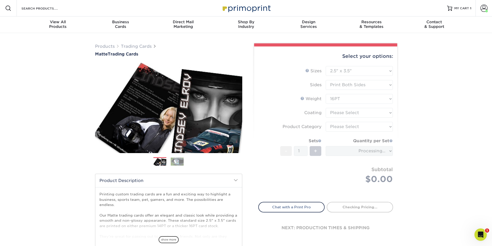
click at [348, 114] on form "Sizes Help Sizes Please Select 2.5" x 3.5" Sides Please Select 16PT - 1" at bounding box center [325, 131] width 135 height 130
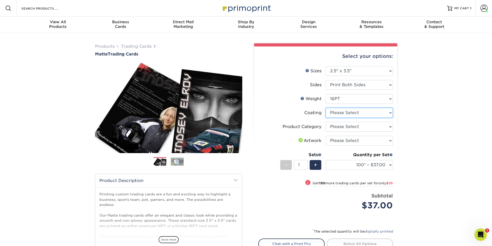
click at [348, 114] on select at bounding box center [359, 113] width 67 height 10
select select "121bb7b5-3b4d-429f-bd8d-bbf80e953313"
click at [326, 108] on select at bounding box center [359, 113] width 67 height 10
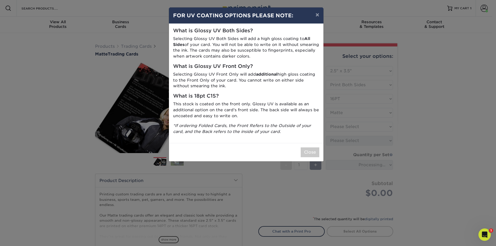
click at [348, 127] on div "× FOR UV COATING OPTIONS PLEASE NOTE: What is Glossy UV Both Sides? Selecting G…" at bounding box center [248, 123] width 496 height 246
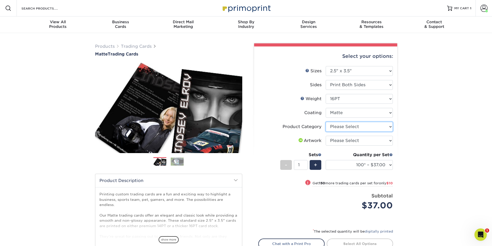
click at [342, 128] on select "Please Select Trading Cards" at bounding box center [359, 127] width 67 height 10
select select "c2f9bce9-36c2-409d-b101-c29d9d031e18"
click at [326, 122] on select "Please Select Trading Cards" at bounding box center [359, 127] width 67 height 10
click at [345, 143] on select "Please Select I will upload files I need a design - $100" at bounding box center [359, 141] width 67 height 10
select select "upload"
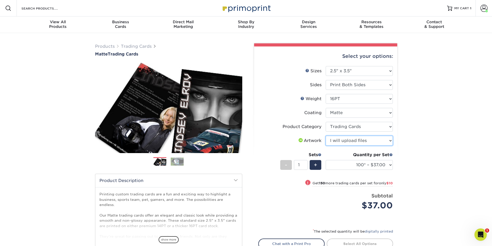
click at [326, 136] on select "Please Select I will upload files I need a design - $100" at bounding box center [359, 141] width 67 height 10
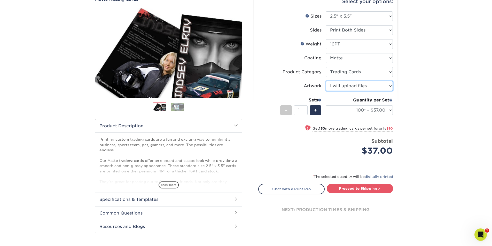
scroll to position [78, 0]
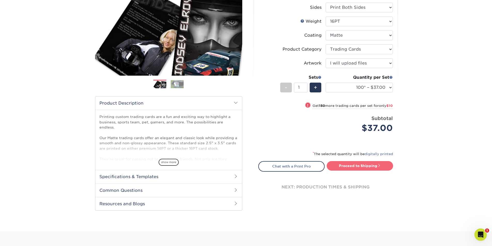
click at [369, 167] on link "Proceed to Shipping" at bounding box center [360, 165] width 66 height 9
type input "Set 1"
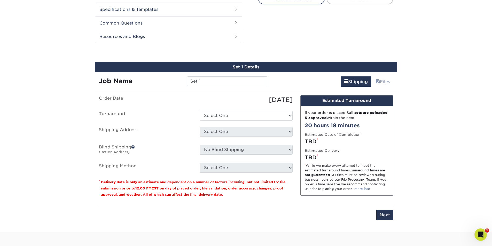
scroll to position [263, 0]
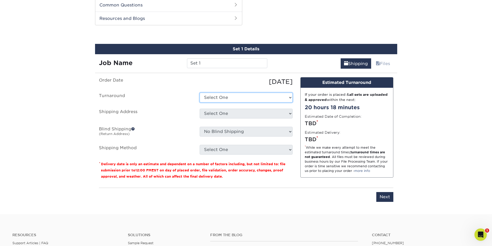
click at [253, 96] on select "Select One 2-4 Business Days 2 Day Next Business Day" at bounding box center [246, 98] width 93 height 10
select select "cbe91c23-2601-4968-aa0f-393d26c839b7"
click at [200, 93] on select "Select One 2-4 Business Days 2 Day Next Business Day" at bounding box center [246, 98] width 93 height 10
click at [250, 112] on select "Select One HQ THISONE + Add New Address" at bounding box center [246, 114] width 93 height 10
select select "283924"
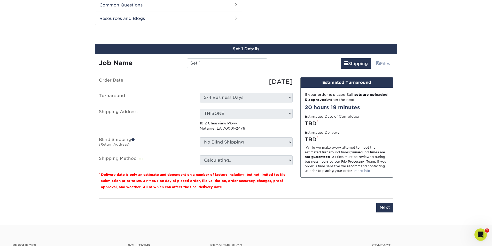
click at [248, 136] on ul "Order Date 09/24/2025 Turnaround Select One 2-4 Business Days 2 Day Next Busine…" at bounding box center [196, 121] width 194 height 88
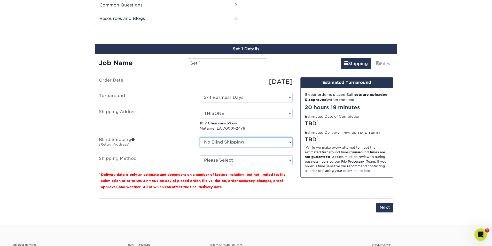
click at [248, 142] on select "No Blind Shipping HQ THISONE + Add New Address" at bounding box center [246, 142] width 93 height 10
select select "283924"
click at [200, 137] on select "No Blind Shipping HQ THISONE + Add New Address" at bounding box center [246, 142] width 93 height 10
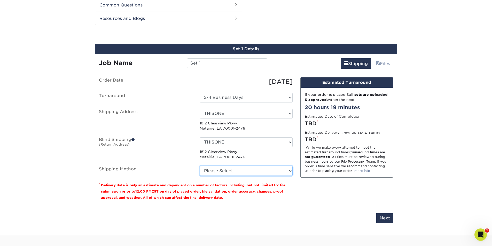
click at [251, 170] on select "Please Select Ground Shipping (+$12.72) 3 Day Shipping Service (+$13.10) 2 Day …" at bounding box center [246, 171] width 93 height 10
select select "03"
click at [200, 166] on select "Please Select Ground Shipping (+$12.72) 3 Day Shipping Service (+$13.10) 2 Day …" at bounding box center [246, 171] width 93 height 10
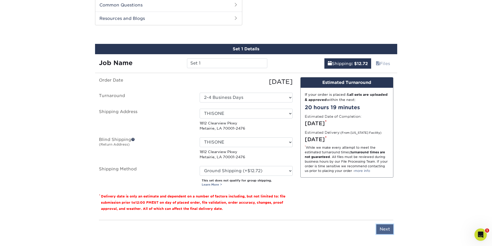
click at [384, 231] on input "Next" at bounding box center [384, 230] width 17 height 10
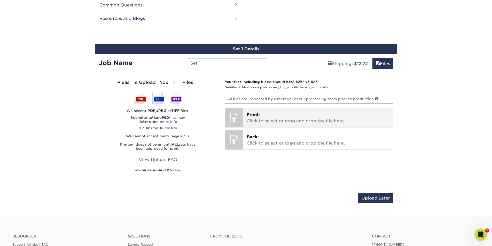
click at [289, 113] on p "Front: Click to select or drag and drop the file here." at bounding box center [318, 118] width 143 height 12
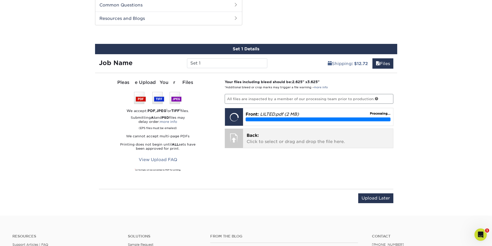
click at [255, 140] on p "Back: Click to select or drag and drop the file here." at bounding box center [318, 139] width 143 height 12
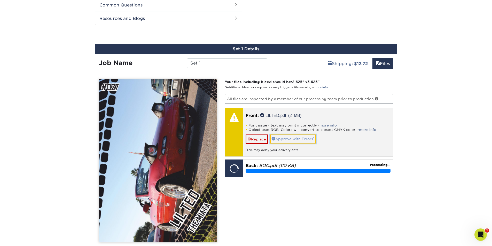
click at [307, 137] on link "Approve with Errors *" at bounding box center [293, 139] width 46 height 9
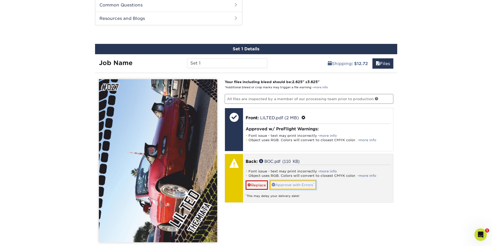
click at [290, 185] on link "Approve with Errors *" at bounding box center [293, 185] width 46 height 9
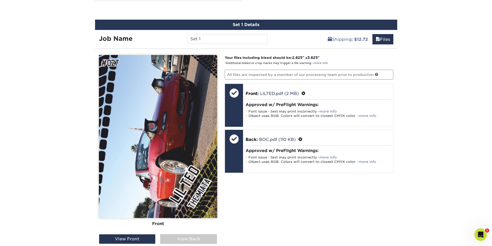
scroll to position [289, 0]
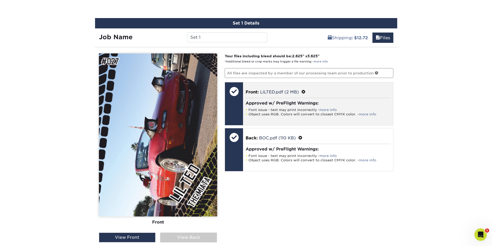
click at [306, 90] on span at bounding box center [304, 92] width 4 height 5
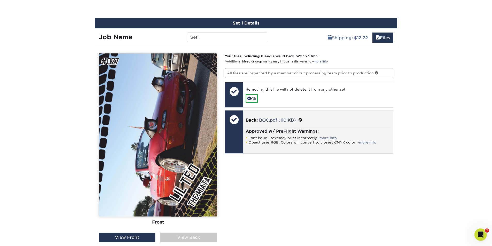
click at [301, 120] on span at bounding box center [300, 120] width 4 height 5
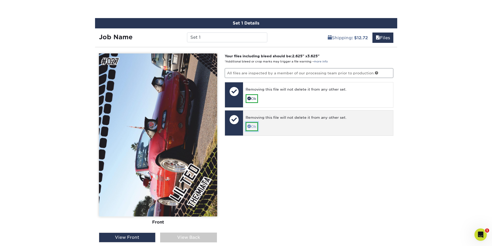
click at [257, 126] on link "Ok" at bounding box center [252, 126] width 12 height 9
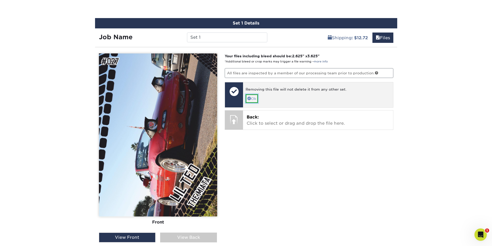
click at [250, 97] on span at bounding box center [250, 99] width 4 height 4
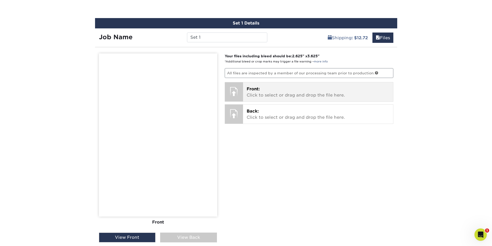
click at [253, 94] on p "Front: Click to select or drag and drop the file here." at bounding box center [318, 92] width 143 height 12
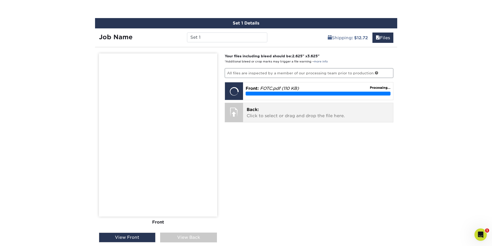
click at [248, 109] on span "Back:" at bounding box center [253, 109] width 12 height 5
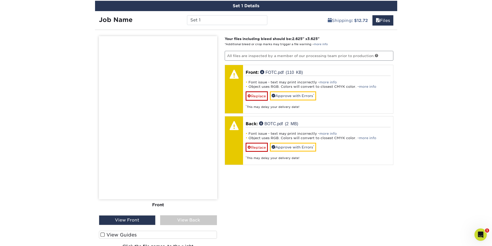
scroll to position [315, 0]
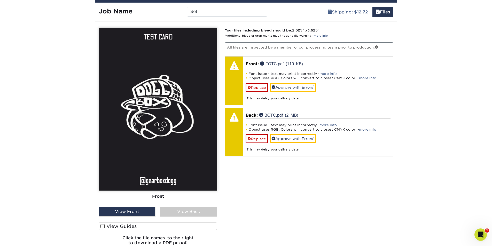
click at [147, 213] on div "View Front" at bounding box center [127, 212] width 57 height 10
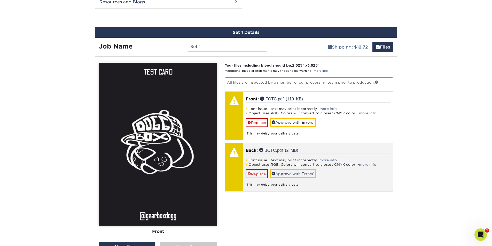
scroll to position [289, 0]
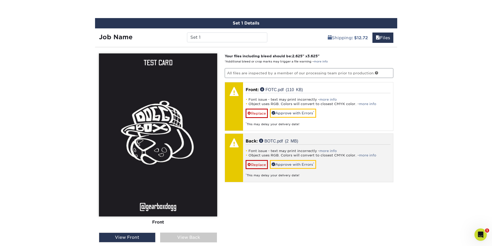
click at [338, 144] on p "Back: BOTC.pdf (2 MB)" at bounding box center [318, 141] width 145 height 6
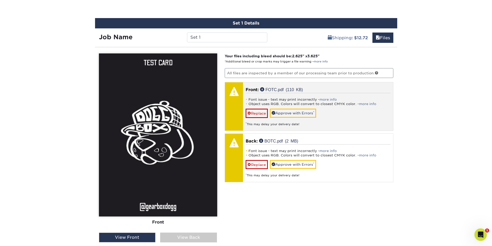
click at [343, 111] on div "Font issue - text may print incorrectly - more info Object uses RGB. Colors wil…" at bounding box center [318, 109] width 145 height 33
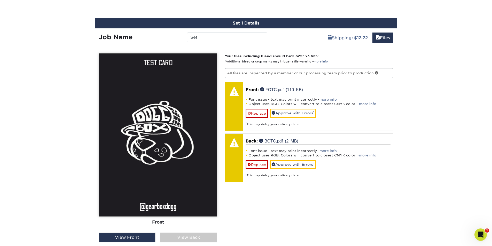
click at [171, 237] on div "View Back" at bounding box center [188, 238] width 57 height 10
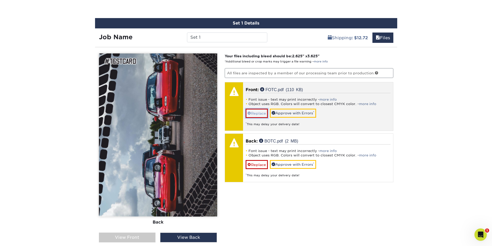
click at [259, 111] on link "Replace" at bounding box center [257, 113] width 22 height 9
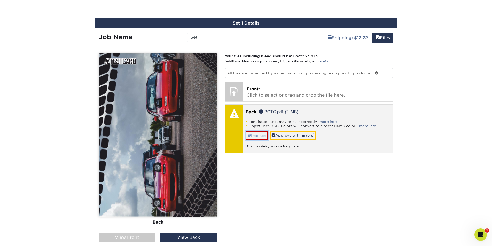
click at [259, 138] on link "Replace" at bounding box center [257, 135] width 22 height 9
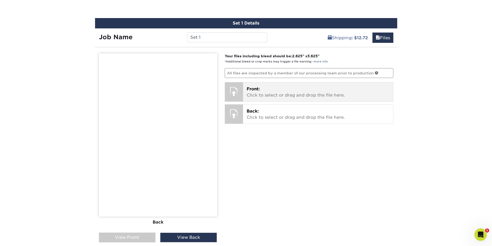
click at [261, 98] on p "Front: Click to select or drag and drop the file here." at bounding box center [318, 92] width 143 height 12
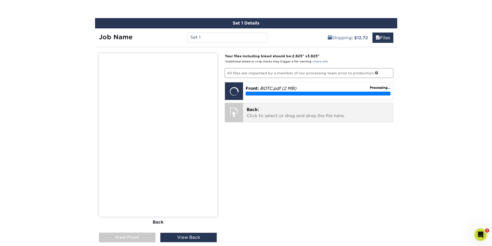
click at [268, 119] on p "Back: Click to select or drag and drop the file here." at bounding box center [318, 113] width 143 height 12
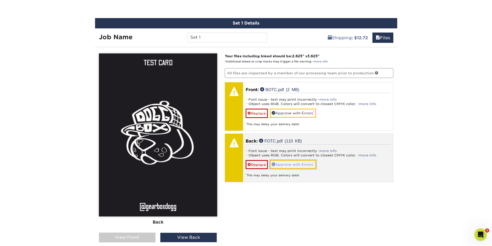
click at [302, 164] on link "Approve with Errors *" at bounding box center [293, 164] width 46 height 9
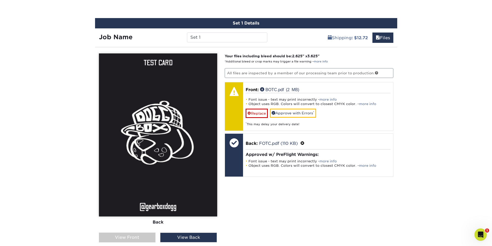
click at [145, 237] on div "View Front" at bounding box center [127, 238] width 57 height 10
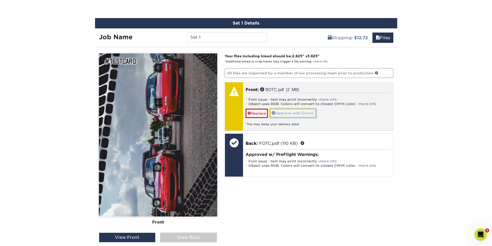
click at [285, 112] on link "Approve with Errors *" at bounding box center [293, 113] width 46 height 9
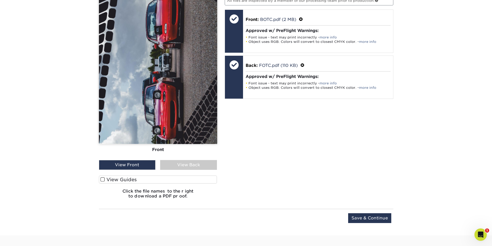
scroll to position [362, 0]
click at [194, 165] on div "View Back" at bounding box center [188, 165] width 57 height 10
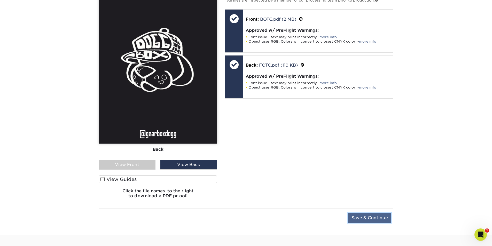
click at [357, 218] on input "Save & Continue" at bounding box center [369, 218] width 43 height 10
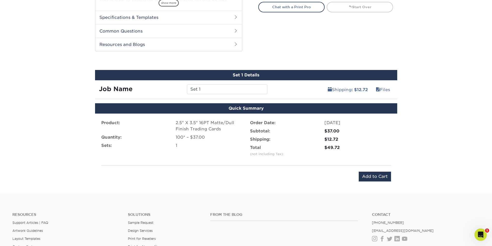
scroll to position [233, 0]
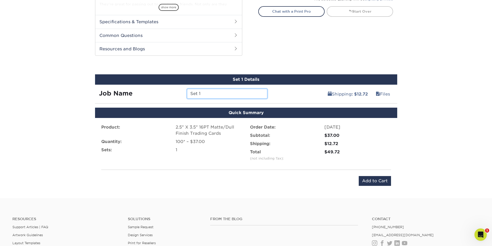
click at [228, 92] on input "Set 1" at bounding box center [227, 94] width 80 height 10
type input "S"
type input "Test"
click at [376, 180] on input "Add to Cart" at bounding box center [375, 181] width 32 height 10
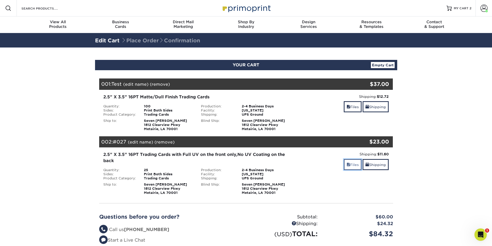
click at [354, 164] on link "Files" at bounding box center [353, 164] width 18 height 11
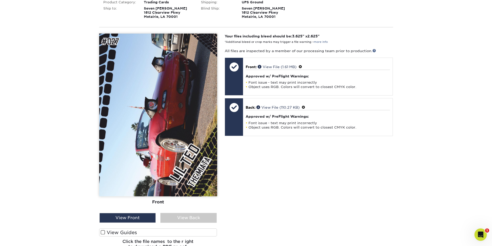
scroll to position [155, 0]
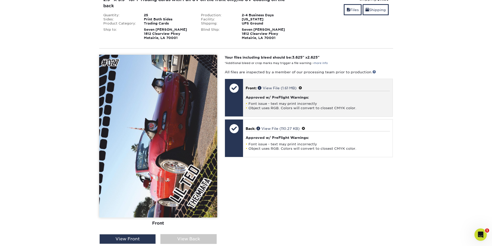
click at [251, 91] on p "Front: View File (1.61 MB)" at bounding box center [318, 87] width 144 height 5
click at [302, 88] on span at bounding box center [301, 88] width 4 height 4
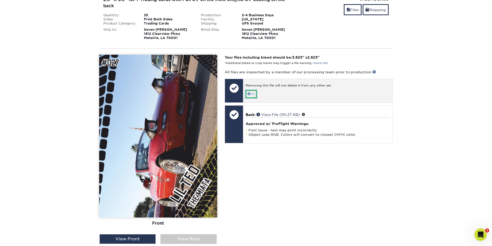
click at [250, 94] on span at bounding box center [249, 93] width 3 height 3
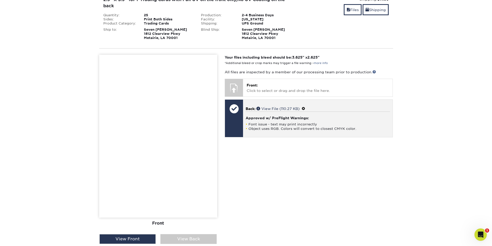
click at [305, 109] on span at bounding box center [304, 109] width 4 height 4
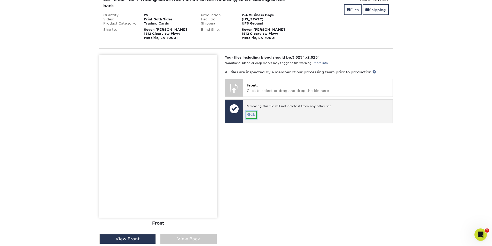
click at [255, 115] on link "Ok" at bounding box center [251, 115] width 11 height 8
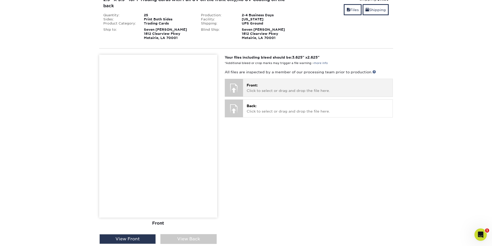
click at [254, 87] on span "Front:" at bounding box center [252, 85] width 11 height 4
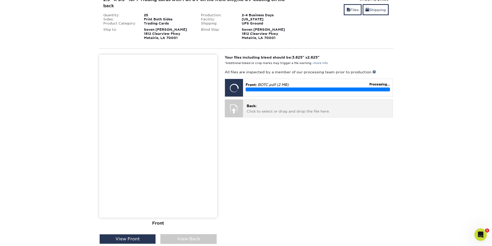
click at [270, 111] on p "Back: Click to select or drag and drop the file here." at bounding box center [318, 108] width 142 height 11
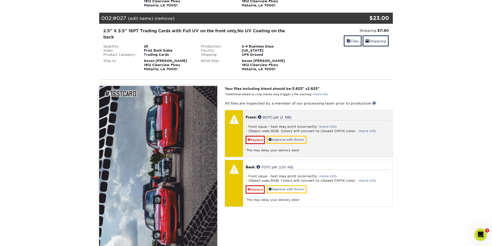
scroll to position [129, 0]
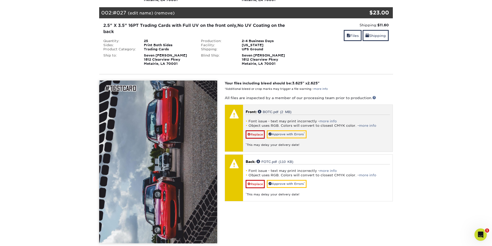
click at [278, 130] on div "Font issue - text may print incorrectly - more info Object uses RGB. Colors wil…" at bounding box center [318, 131] width 144 height 33
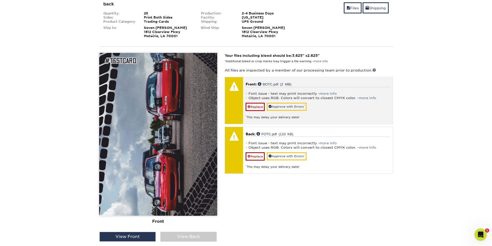
scroll to position [155, 0]
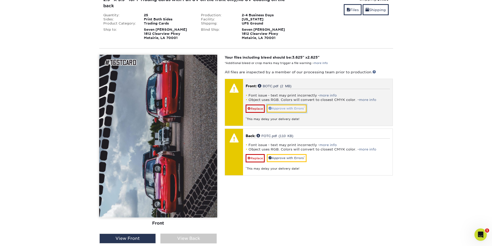
click at [283, 111] on link "Approve with Errors *" at bounding box center [287, 109] width 40 height 8
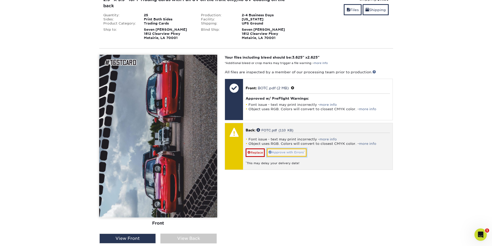
click at [293, 152] on link "Approve with Errors *" at bounding box center [287, 153] width 40 height 8
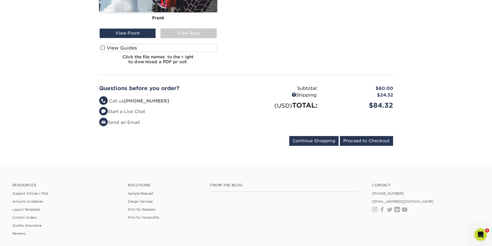
scroll to position [362, 0]
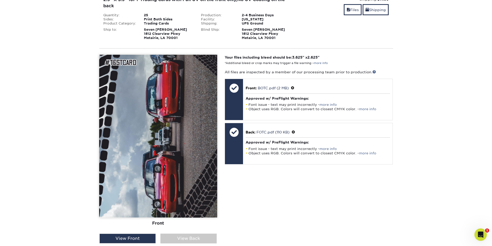
click at [453, 177] on section "YOUR CART Empty Cart Your Cart is Empty View Account Active Orders Order Histor…" at bounding box center [246, 132] width 492 height 478
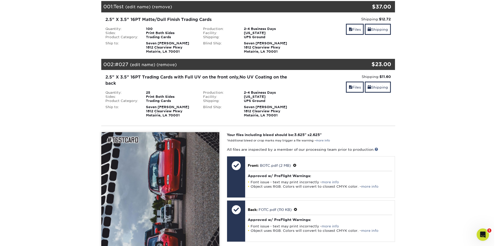
scroll to position [26, 0]
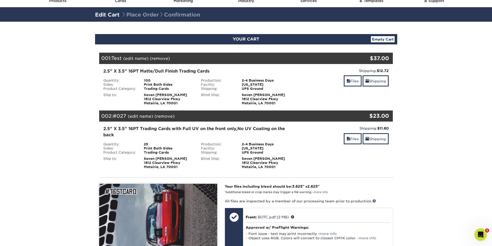
click at [141, 115] on link "(edit name)" at bounding box center [140, 116] width 25 height 5
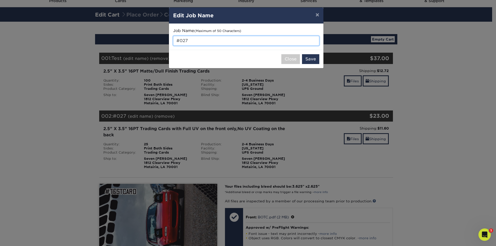
click at [197, 41] on input "#027" at bounding box center [246, 41] width 146 height 10
type input "#"
type input "UVTest"
click at [312, 58] on button "Save" at bounding box center [310, 59] width 17 height 10
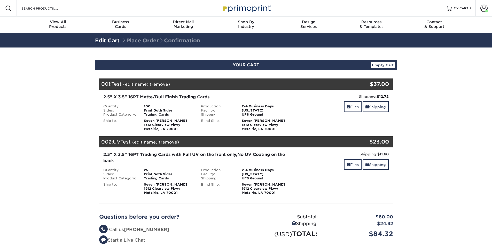
click at [136, 84] on link "(edit name)" at bounding box center [135, 84] width 25 height 5
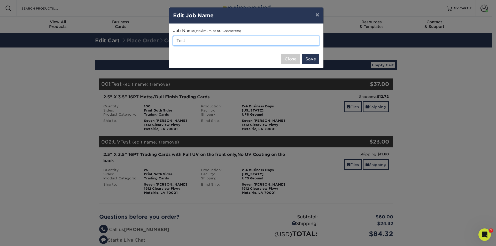
click at [176, 41] on input "Test" at bounding box center [246, 41] width 146 height 10
type input "MatteTest"
click at [300, 59] on div "Close Save" at bounding box center [246, 59] width 155 height 18
click at [311, 58] on button "Save" at bounding box center [310, 59] width 17 height 10
